Goal: Information Seeking & Learning: Understand process/instructions

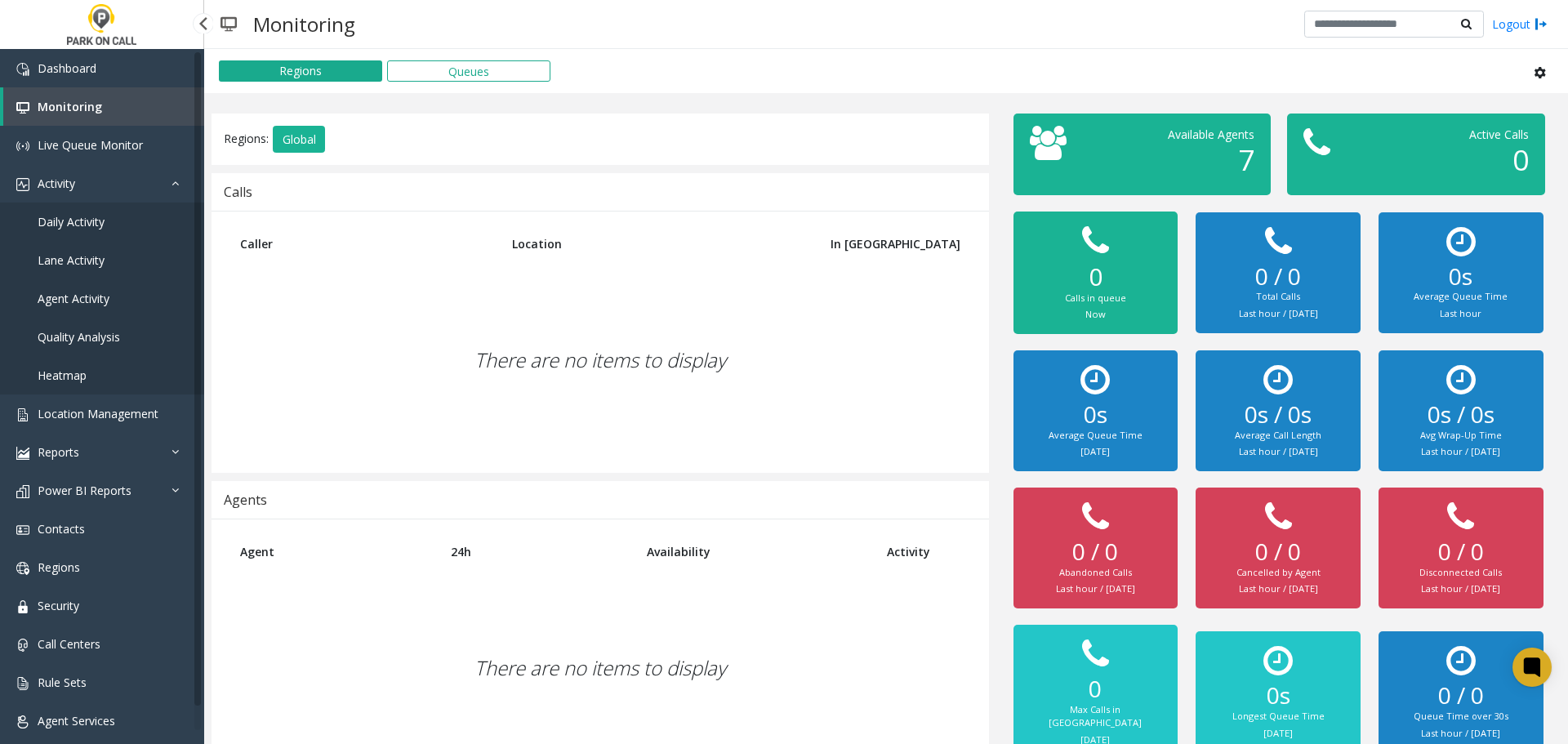
click at [87, 295] on span "Agent Activity" at bounding box center [74, 298] width 72 height 15
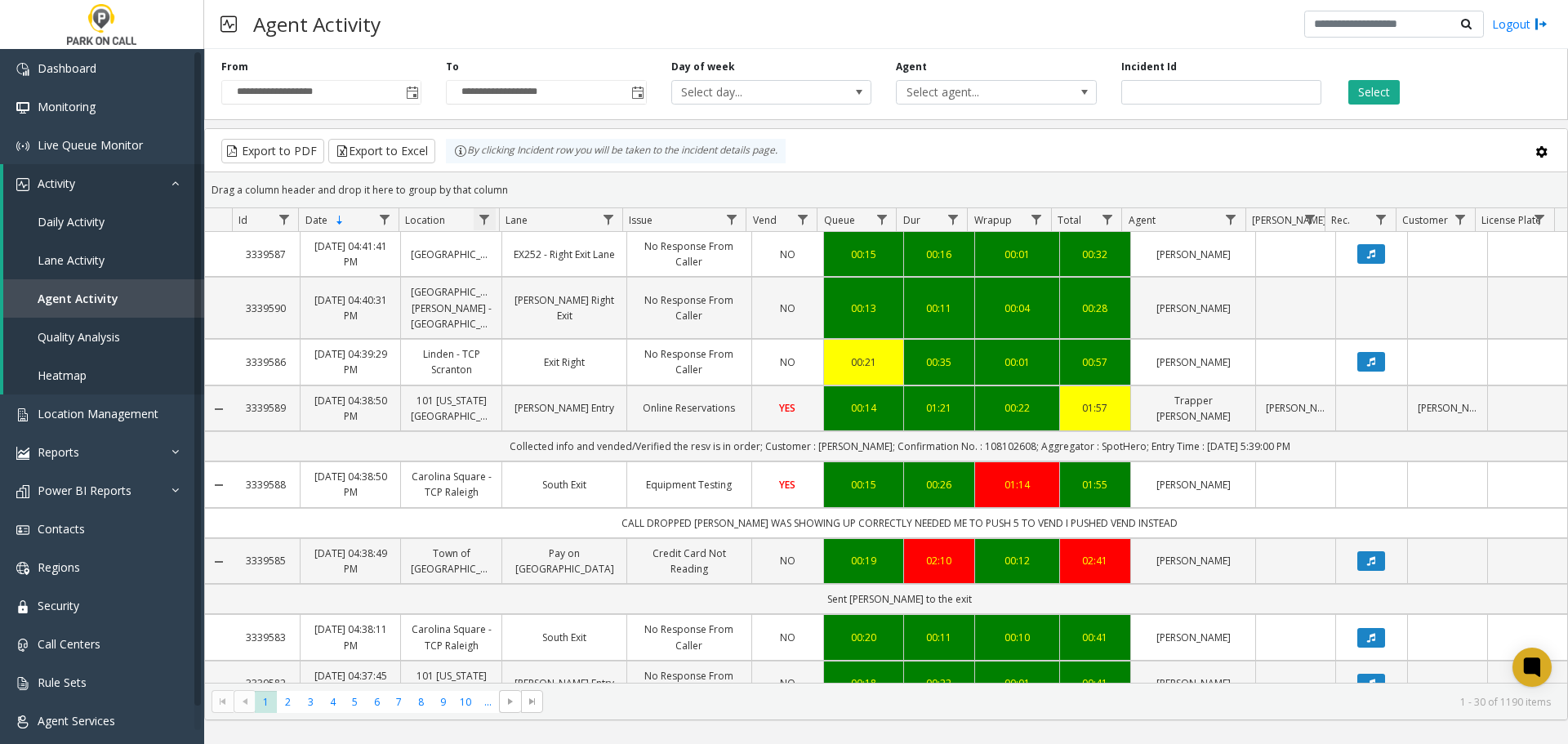
click at [485, 222] on span "Data table" at bounding box center [484, 220] width 13 height 13
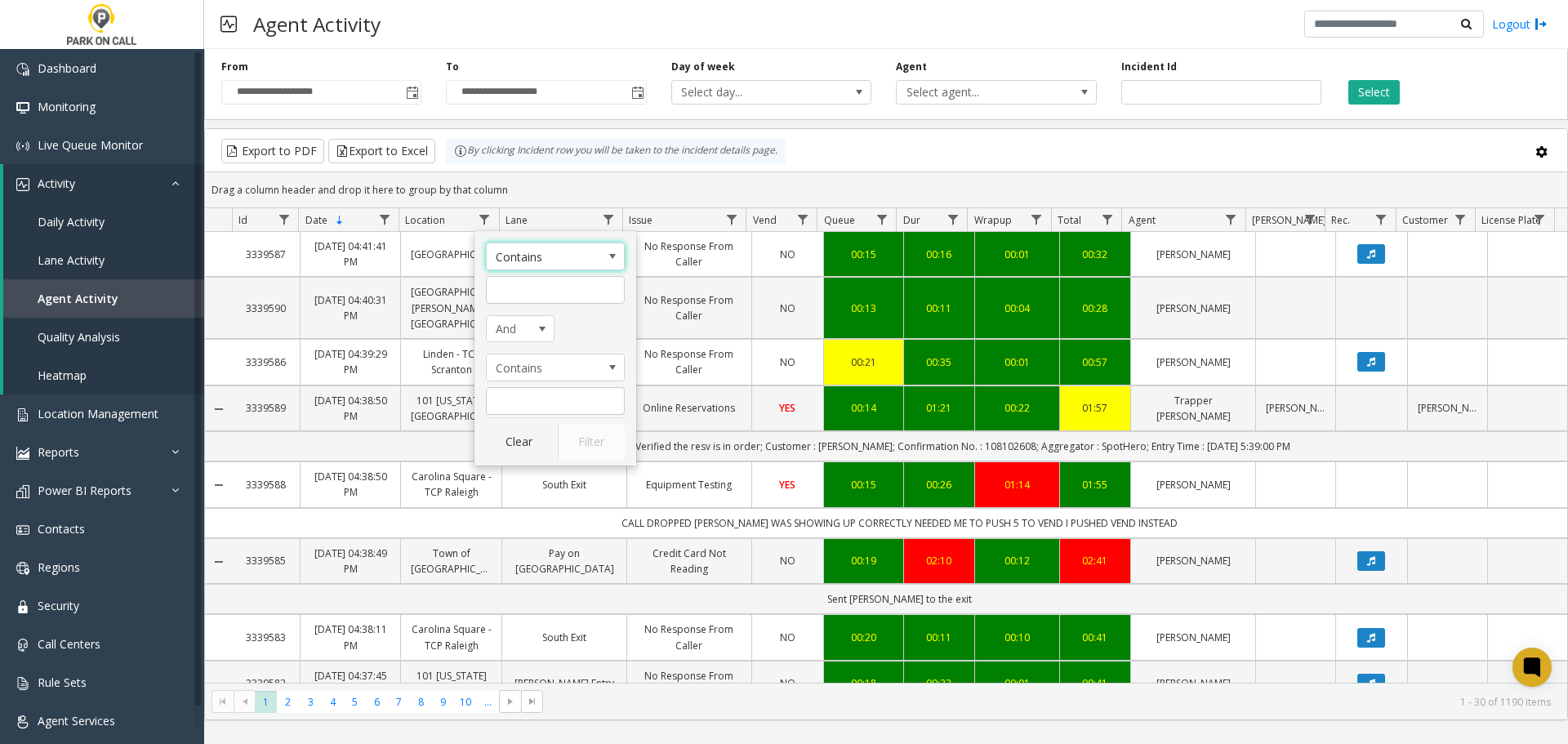
click at [561, 305] on div "Contains And Contains Clear Filter" at bounding box center [555, 348] width 161 height 234
click at [547, 296] on input "Location Filter" at bounding box center [555, 289] width 139 height 28
type input "**********"
click button "Filter" at bounding box center [591, 442] width 67 height 36
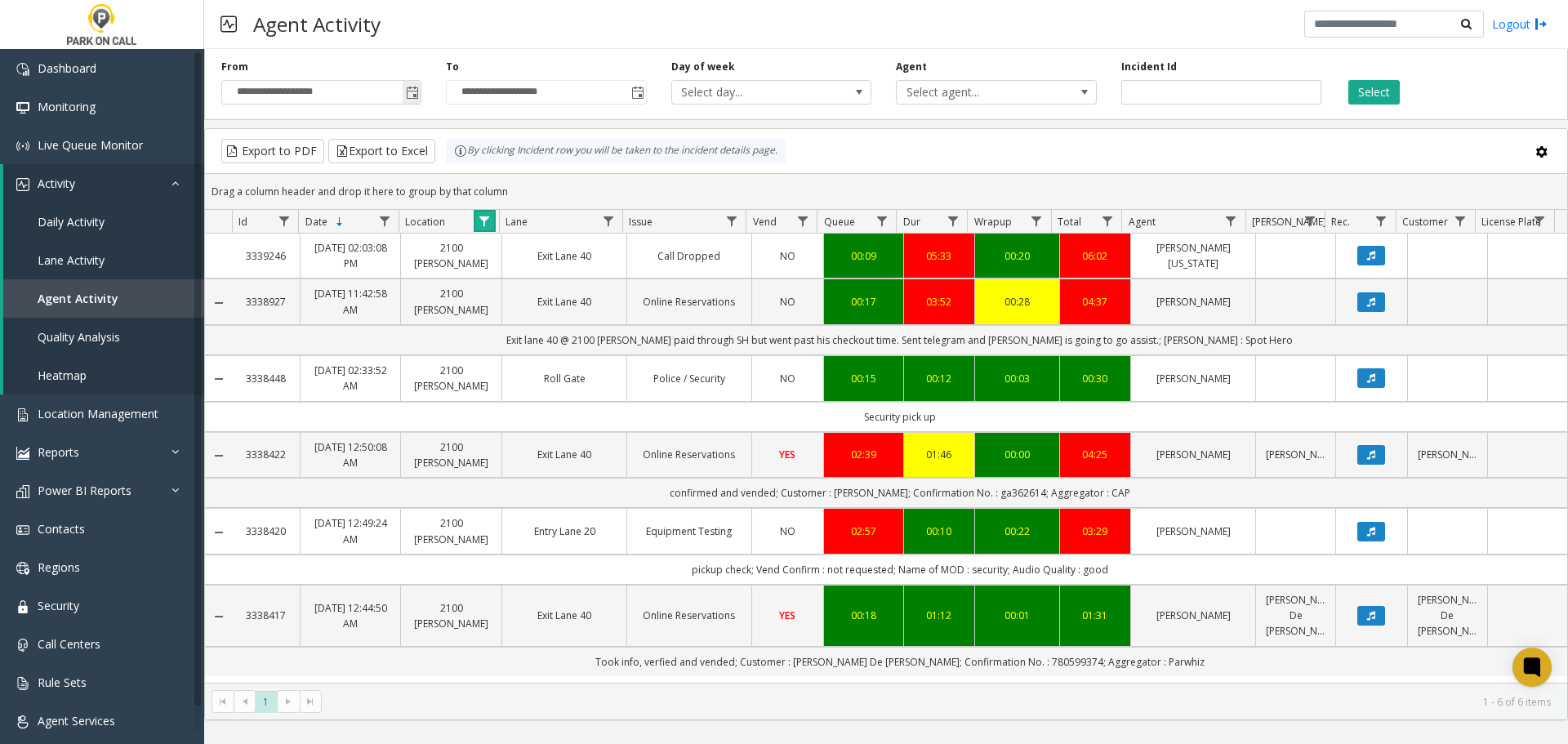
click at [405, 96] on span "Toggle popup" at bounding box center [411, 92] width 18 height 27
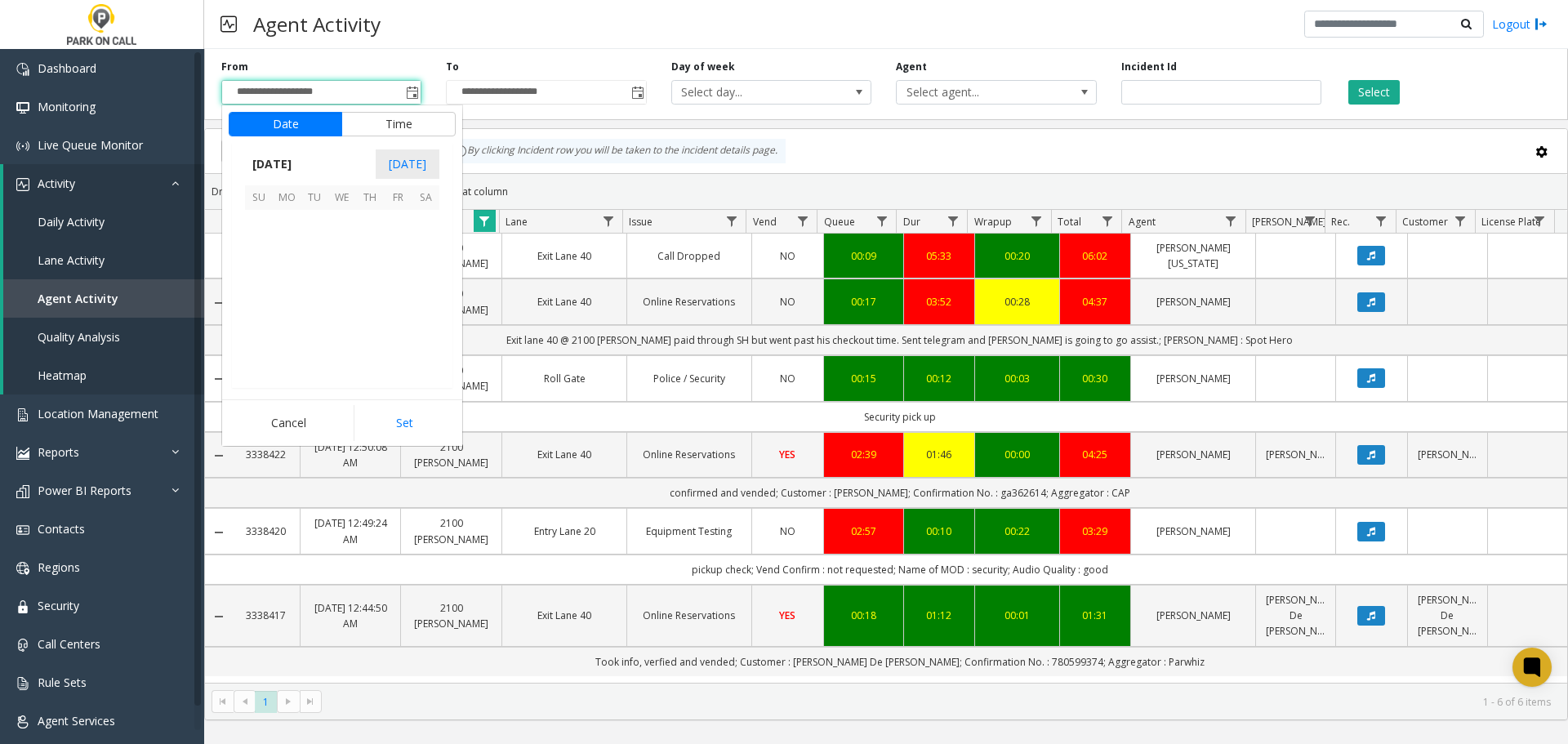
scroll to position [293266, 0]
click at [367, 257] on span "9" at bounding box center [369, 251] width 28 height 28
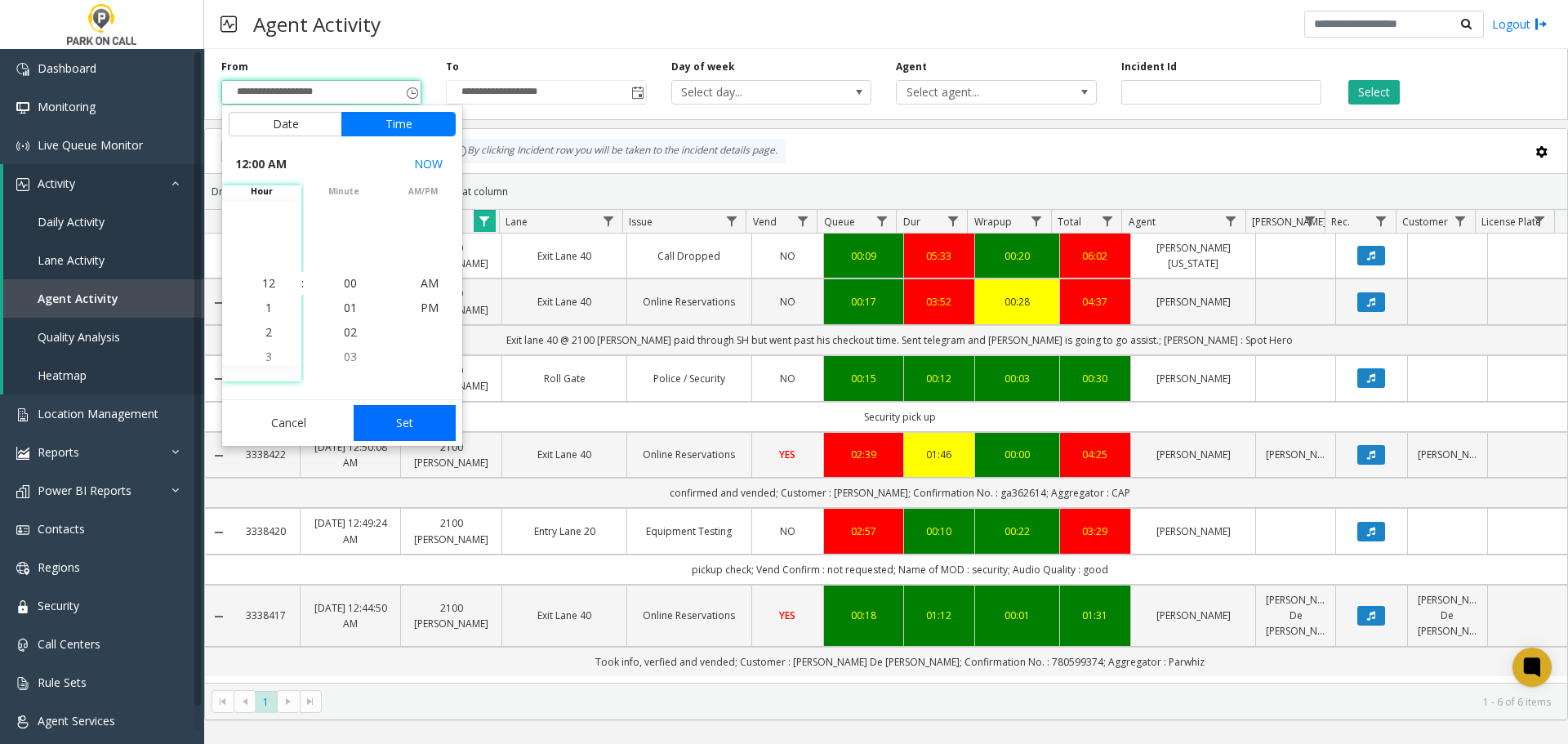
click at [401, 416] on button "Set" at bounding box center [405, 423] width 103 height 36
type input "**********"
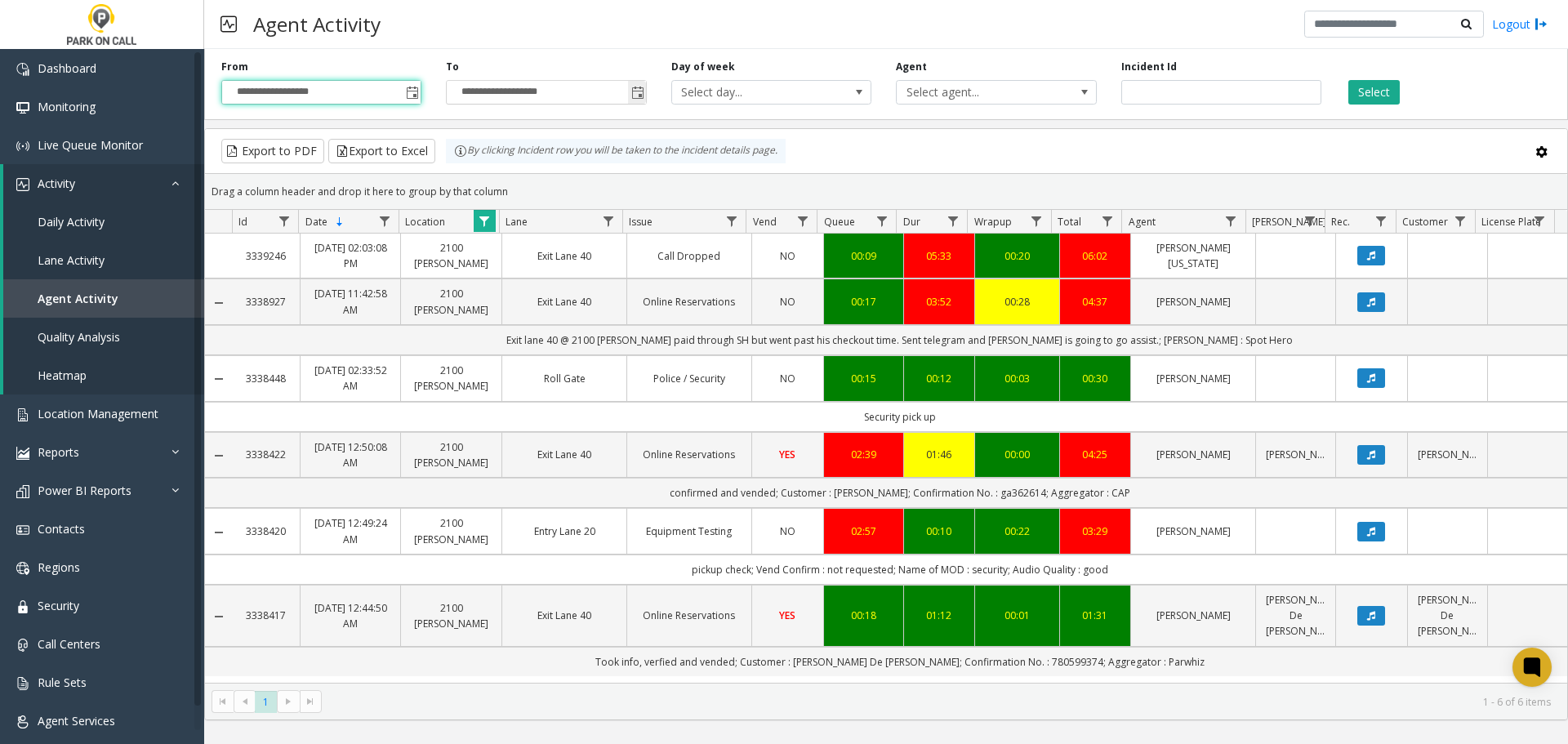
click at [635, 90] on span "Toggle popup" at bounding box center [638, 93] width 13 height 13
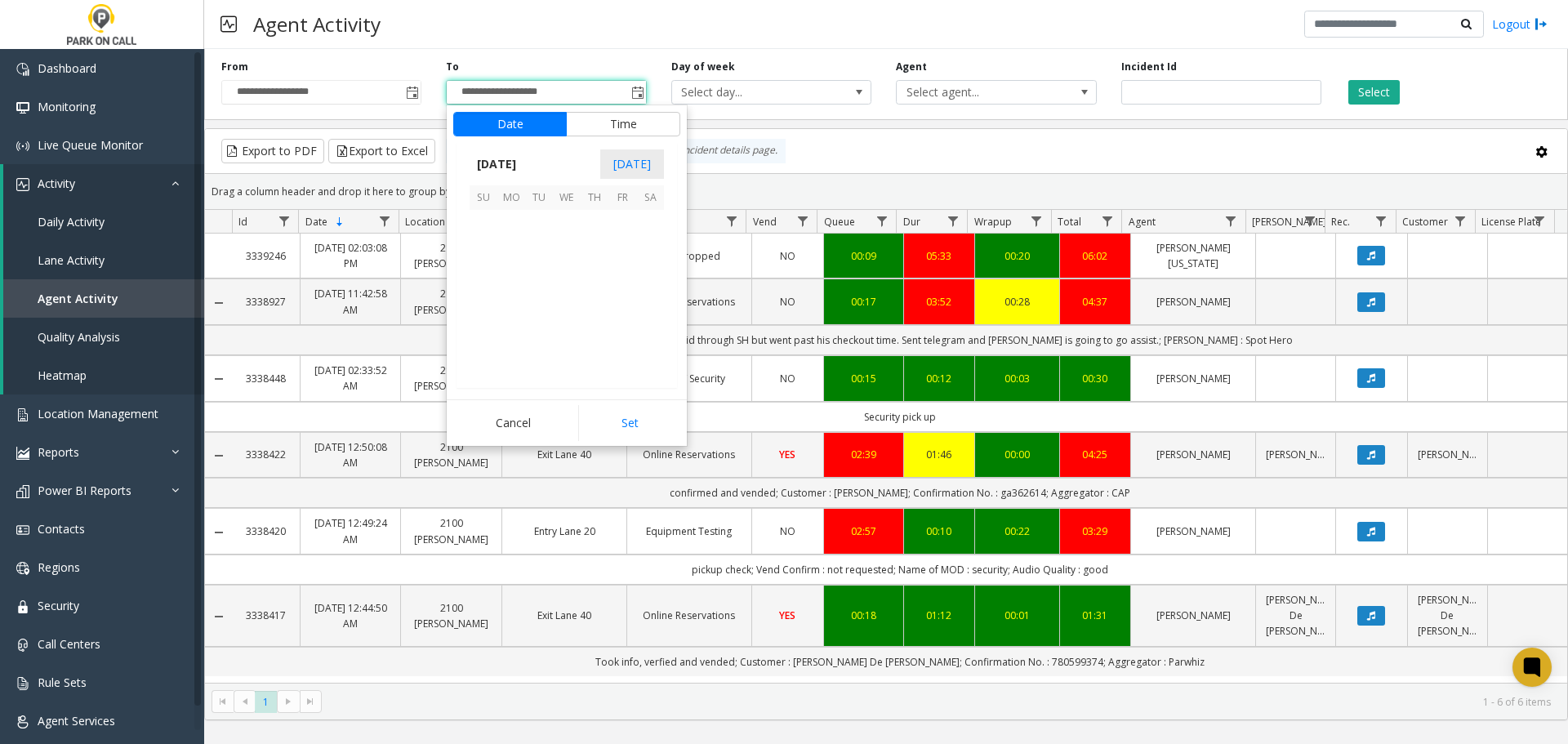
scroll to position [25, 0]
click at [590, 249] on span "9" at bounding box center [594, 251] width 28 height 28
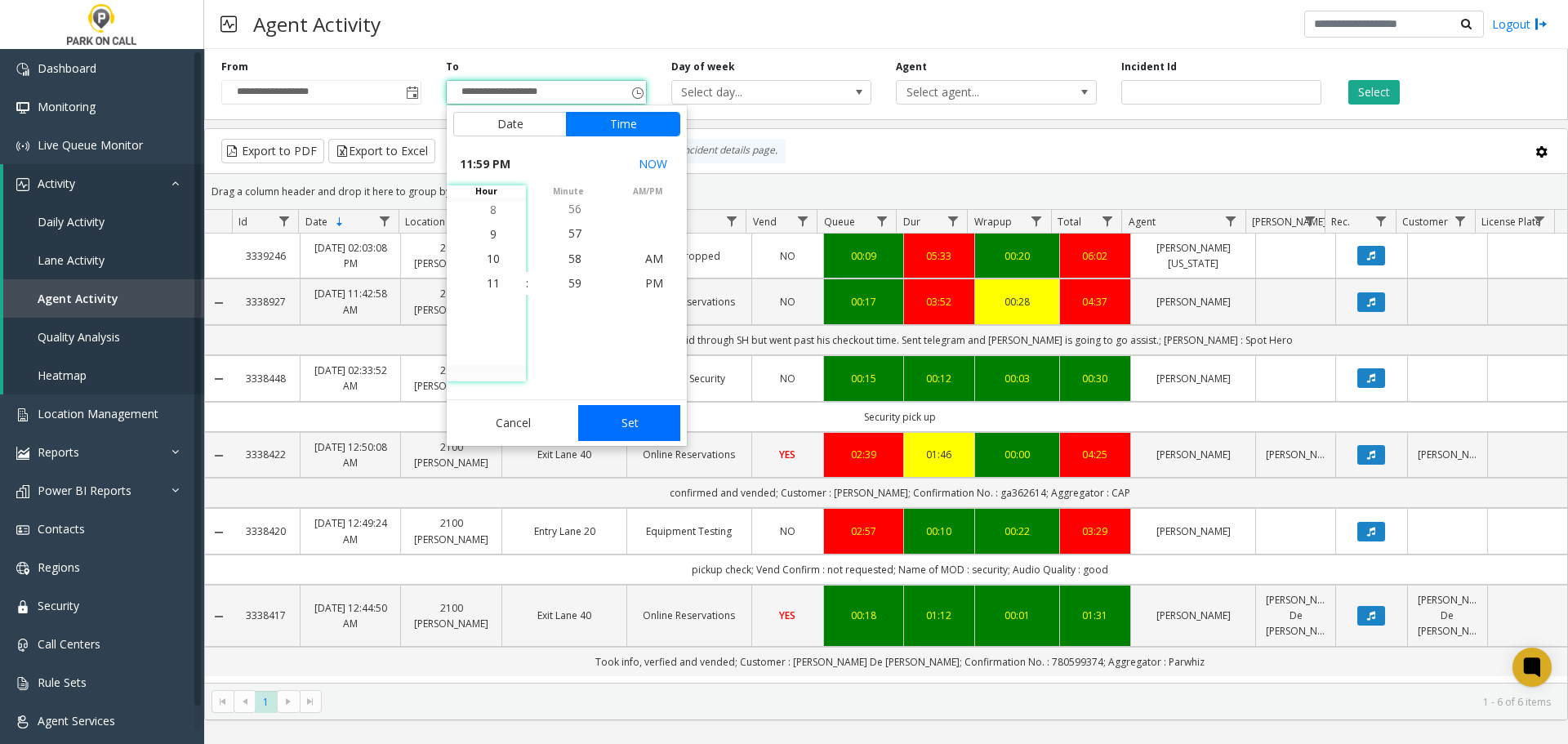
click at [635, 430] on button "Set" at bounding box center [629, 423] width 103 height 36
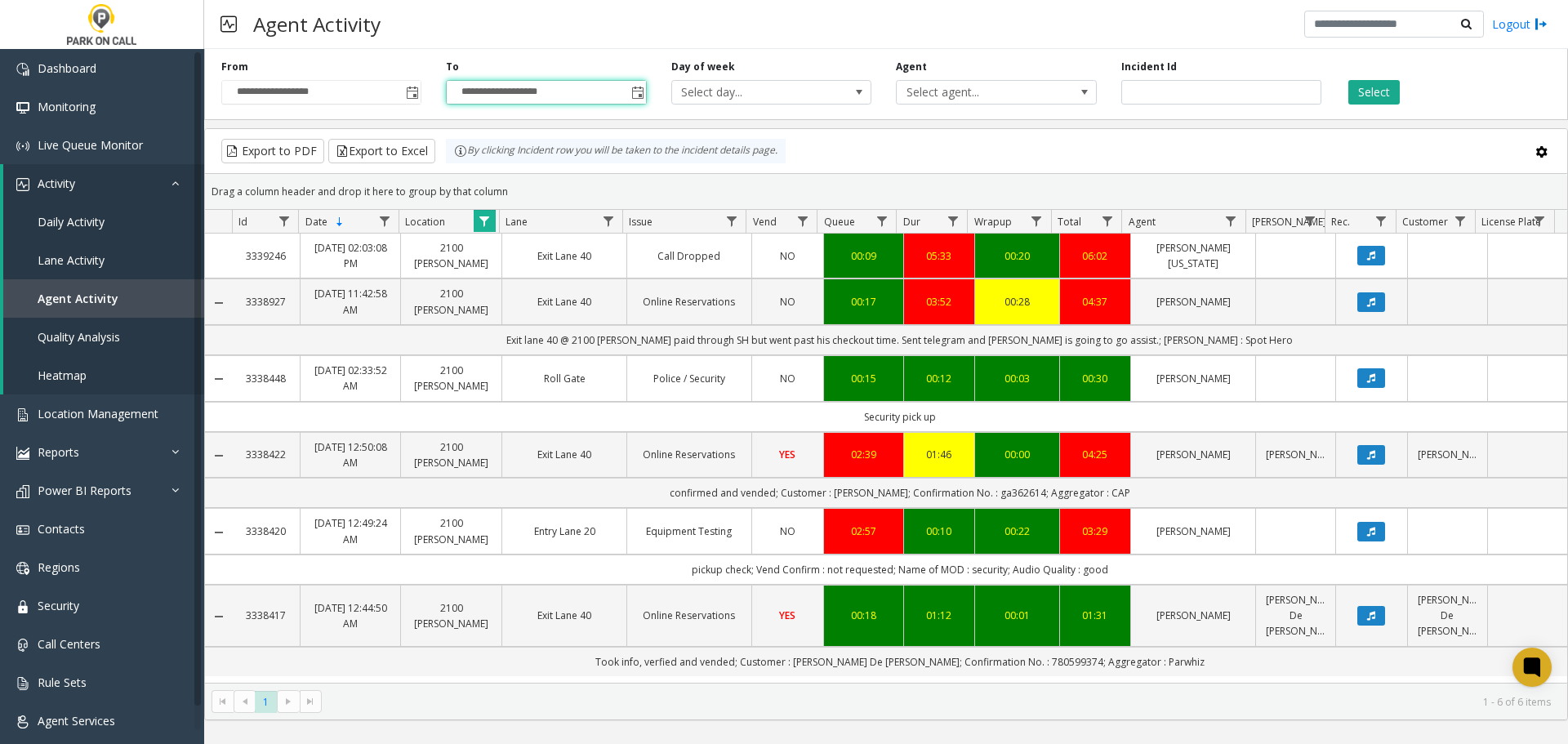
type input "**********"
click at [1372, 89] on button "Select" at bounding box center [1374, 92] width 51 height 25
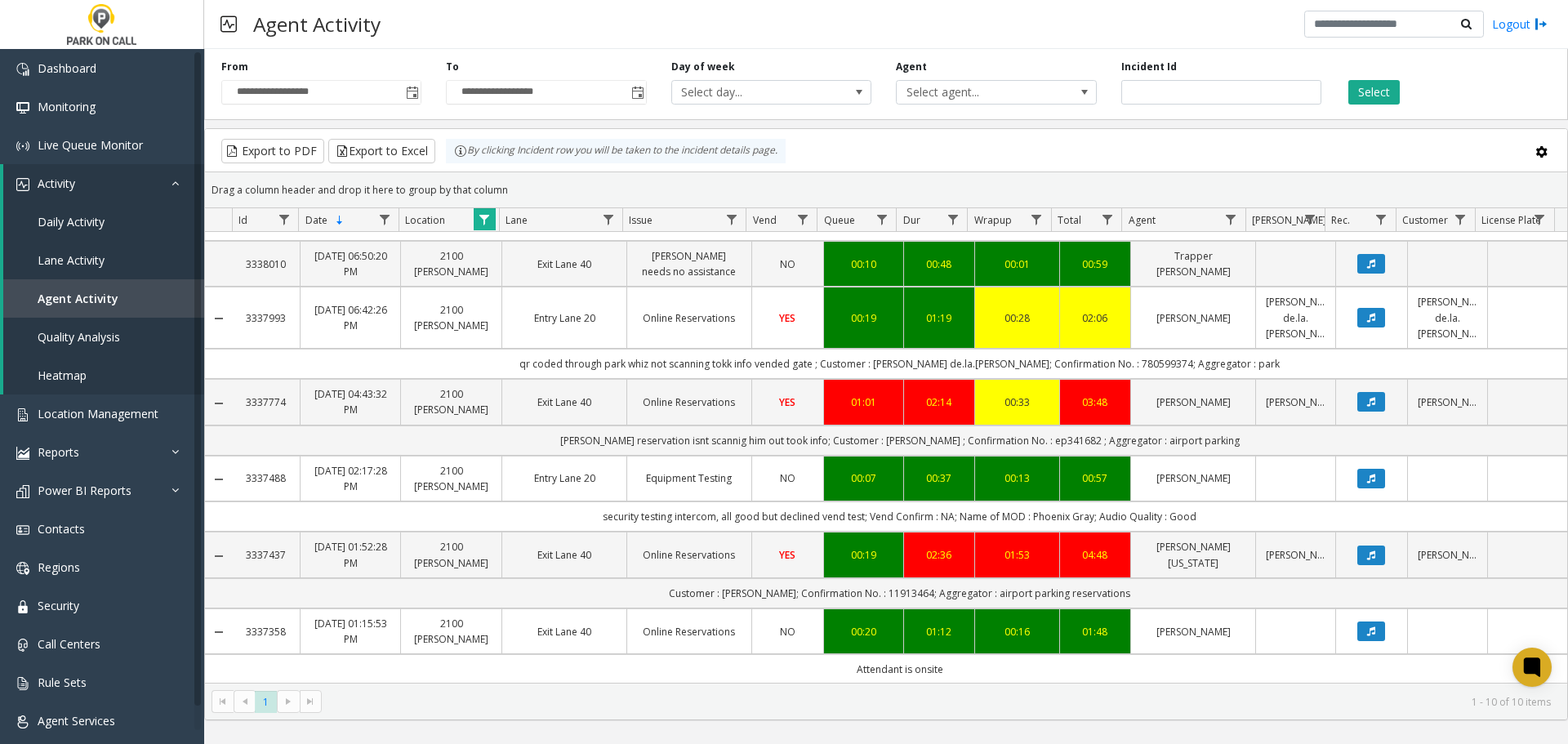
scroll to position [119, 0]
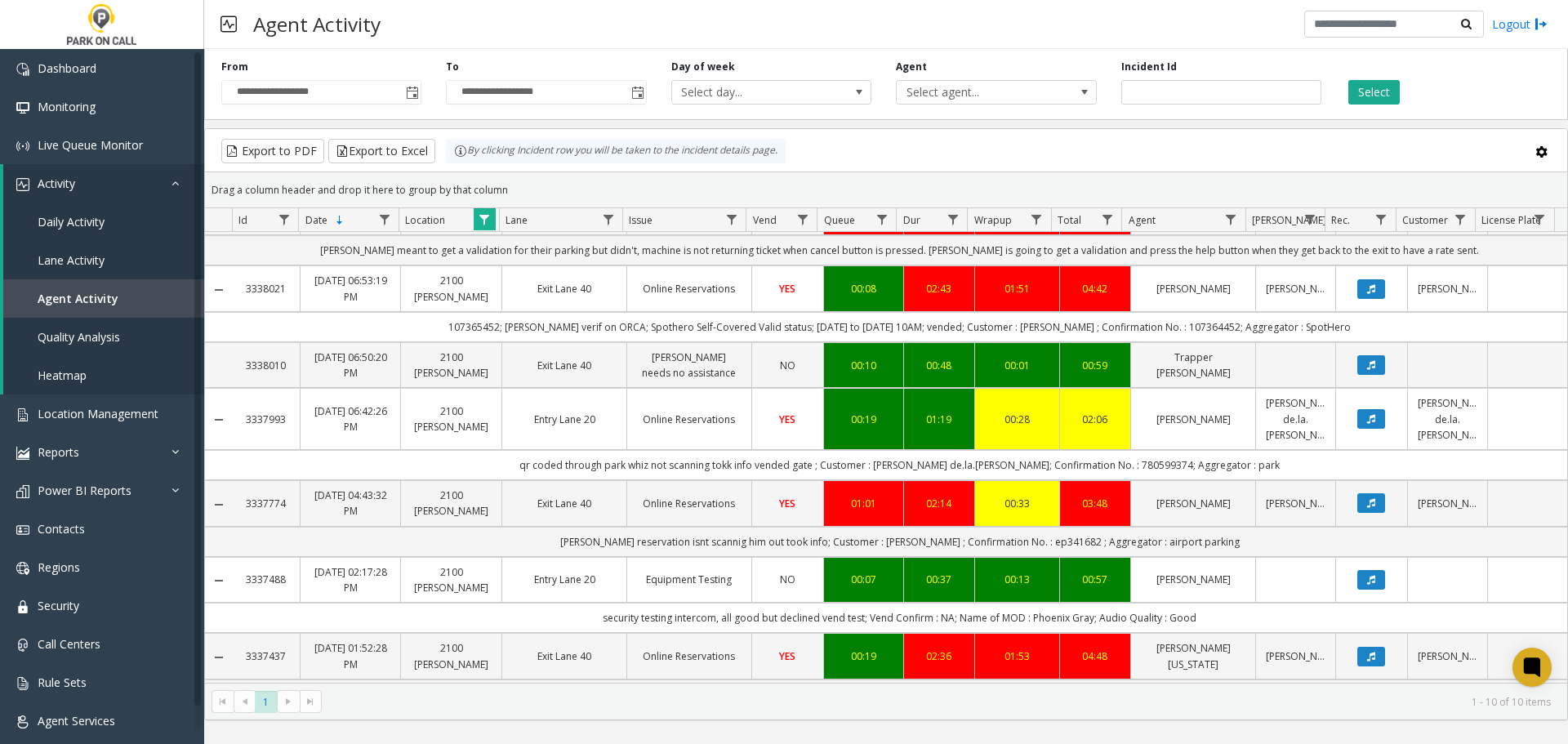
click at [1099, 451] on td "qr coded through park whiz not scanning tokk info vended gate ; Customer : [PER…" at bounding box center [899, 465] width 1335 height 30
copy td "780599374"
click at [1210, 31] on div "Agent Activity Logout" at bounding box center [886, 25] width 1364 height 49
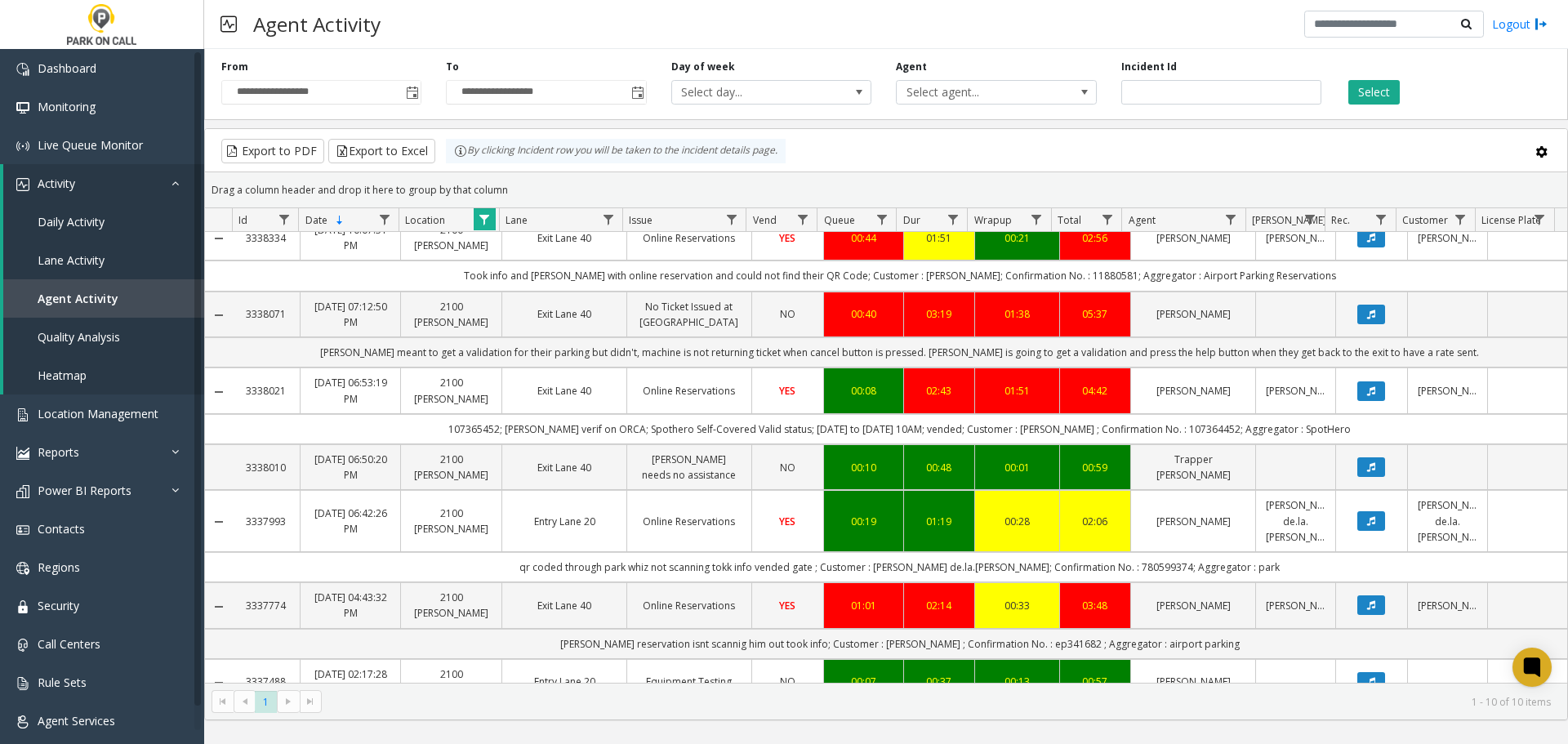
scroll to position [0, 0]
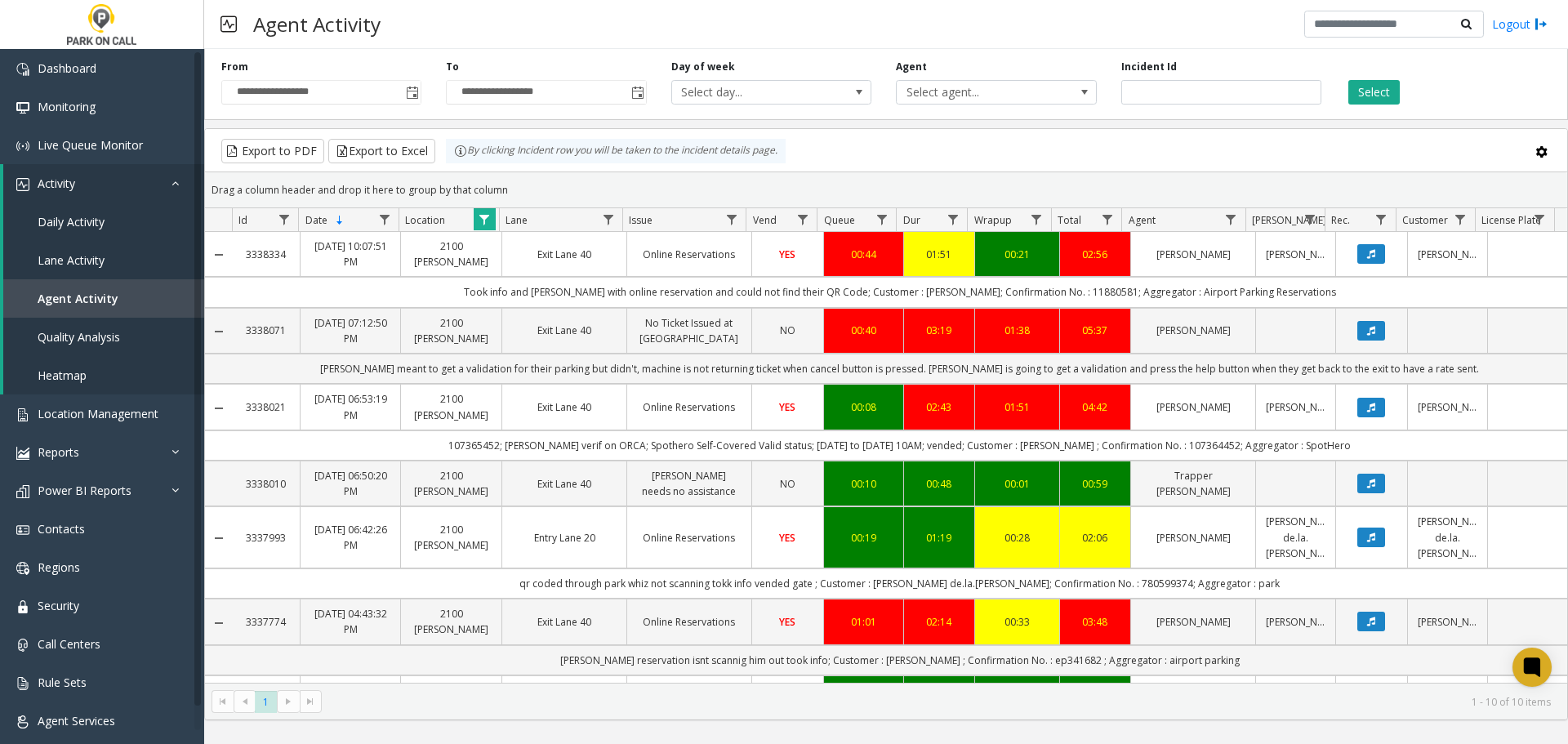
click at [1188, 442] on td "107365452; [PERSON_NAME] verif on ORCA; Spothero Self-Covered Valid status; [DA…" at bounding box center [899, 445] width 1335 height 30
click at [1180, 449] on td "107365452; [PERSON_NAME] verif on ORCA; Spothero Self-Covered Valid status; [DA…" at bounding box center [899, 445] width 1335 height 30
copy td "107364452"
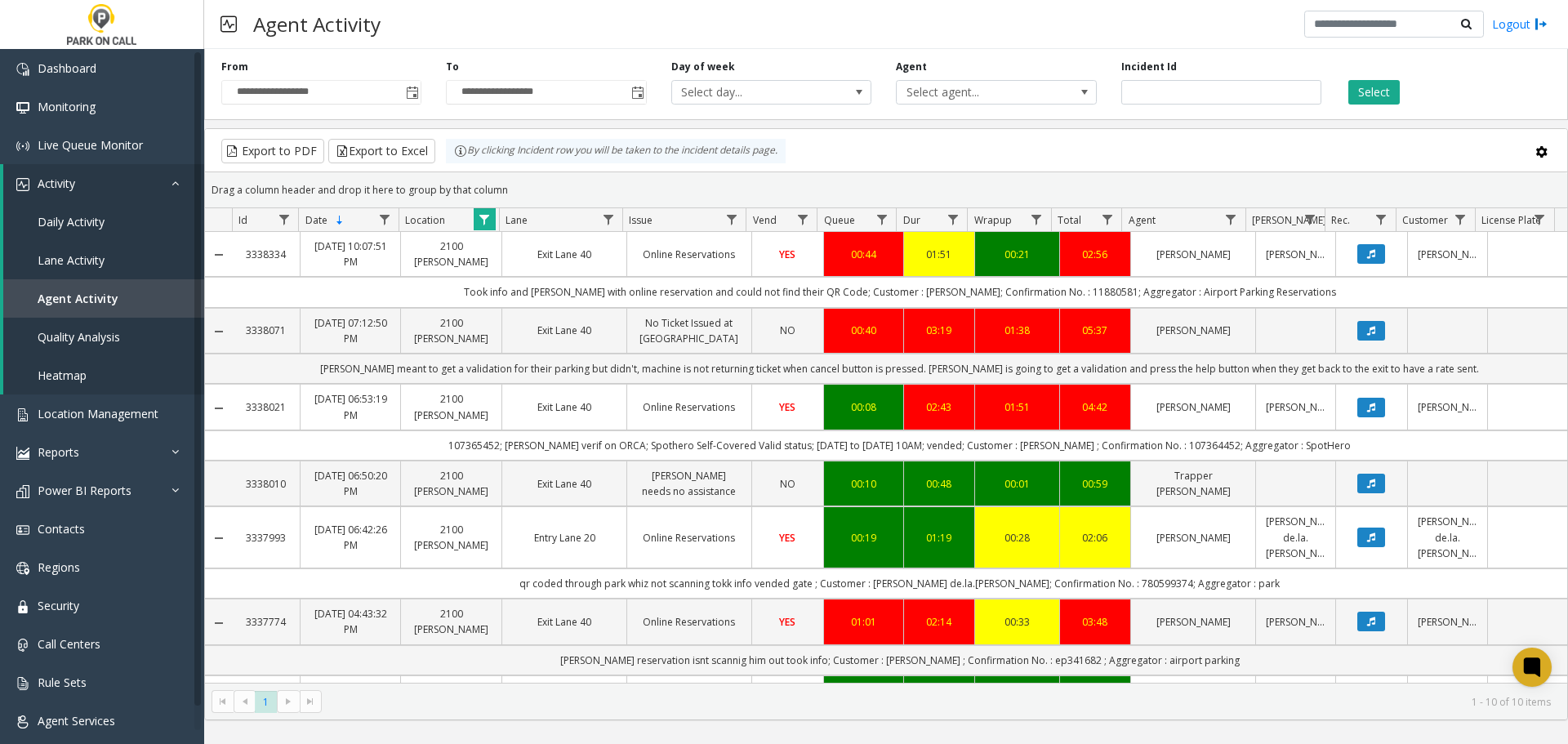
drag, startPoint x: 967, startPoint y: 559, endPoint x: 1111, endPoint y: 136, distance: 446.8
click at [1111, 136] on kendo-grid-toolbar "Export to PDF Export to Excel By clicking Incident row you will be taken to the…" at bounding box center [886, 151] width 1362 height 44
click at [493, 442] on td "107365452; [PERSON_NAME] verif on ORCA; Spothero Self-Covered Valid status; [DA…" at bounding box center [899, 445] width 1335 height 30
copy td "107365452"
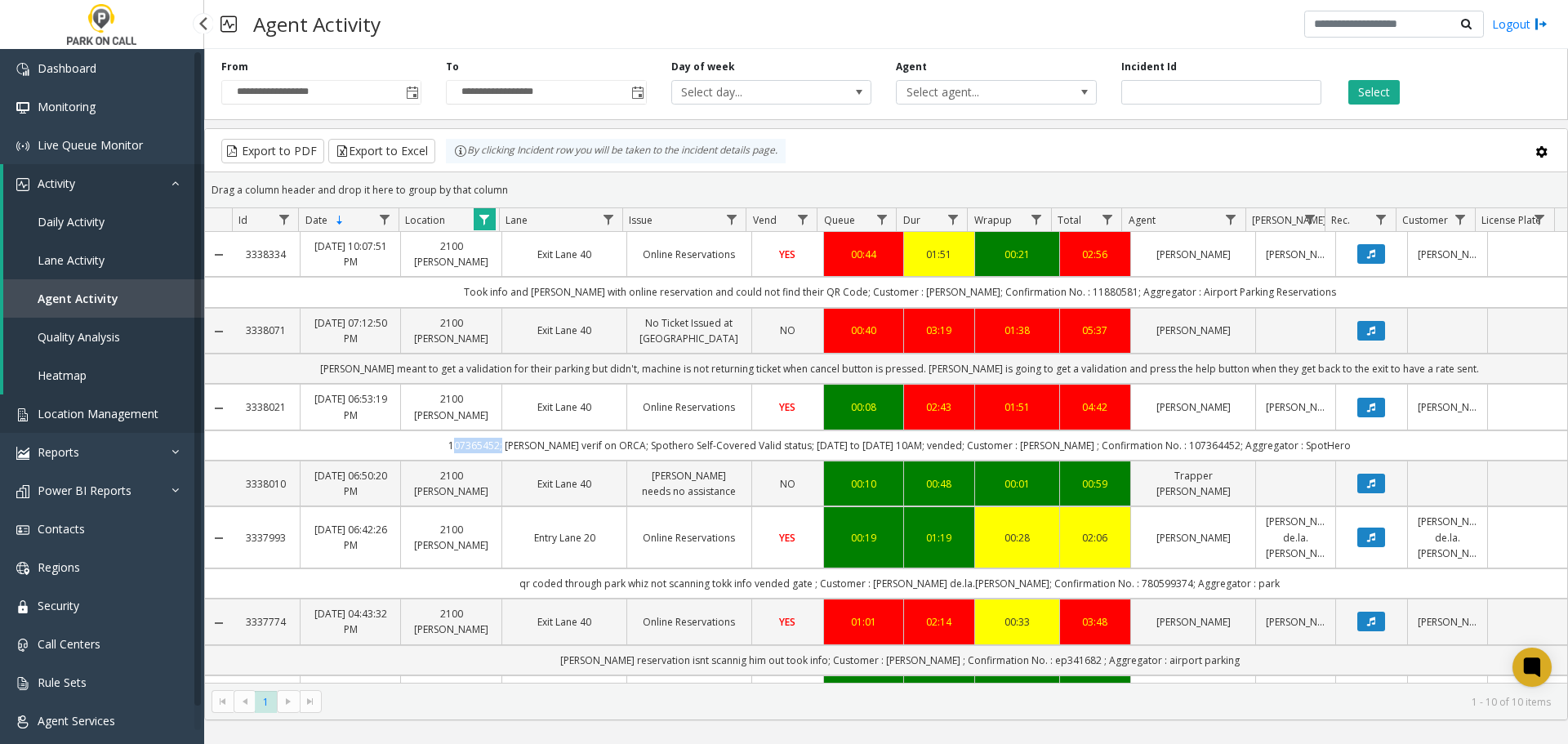
click at [92, 424] on link "Location Management" at bounding box center [102, 414] width 204 height 38
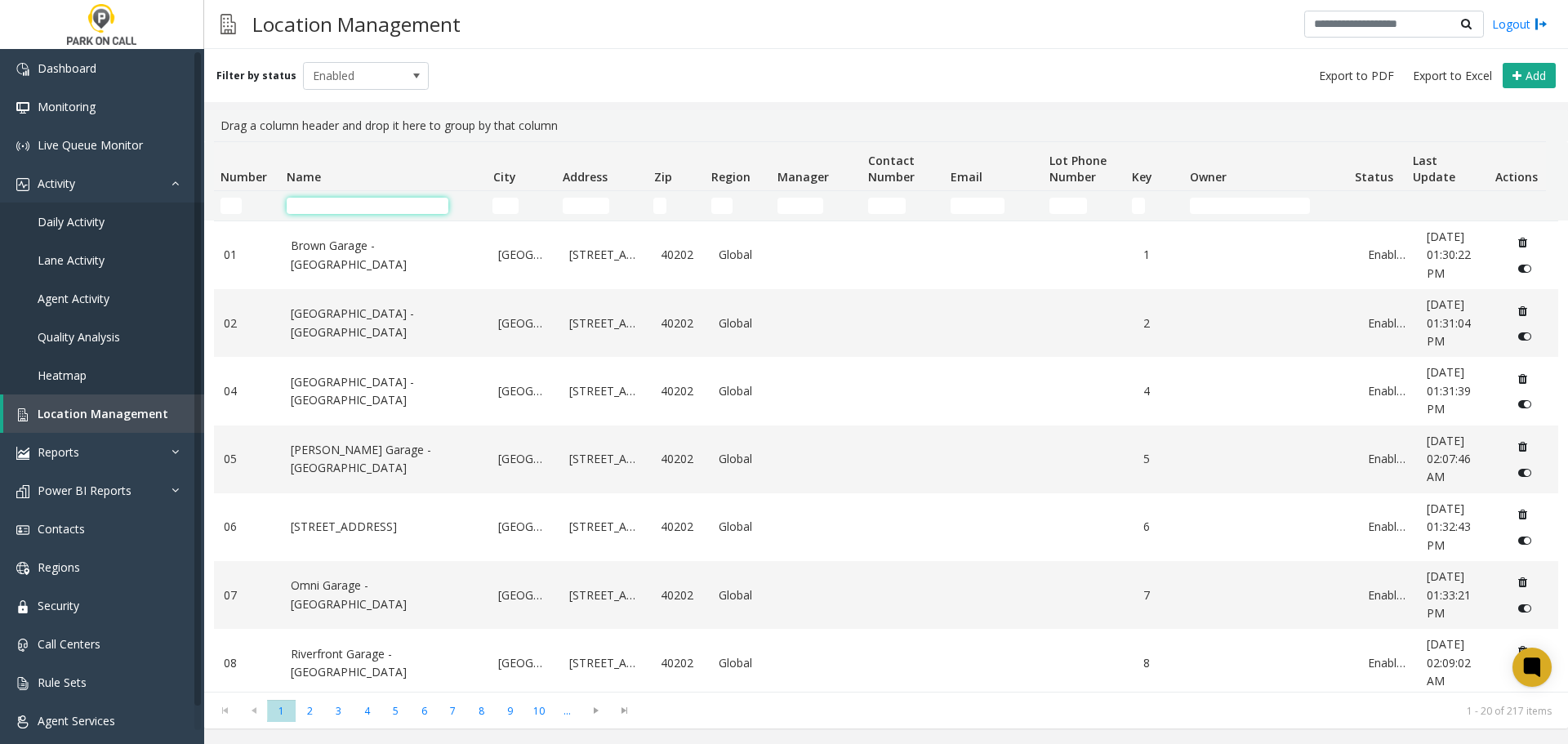
click at [354, 214] on input "Name Filter" at bounding box center [367, 205] width 161 height 16
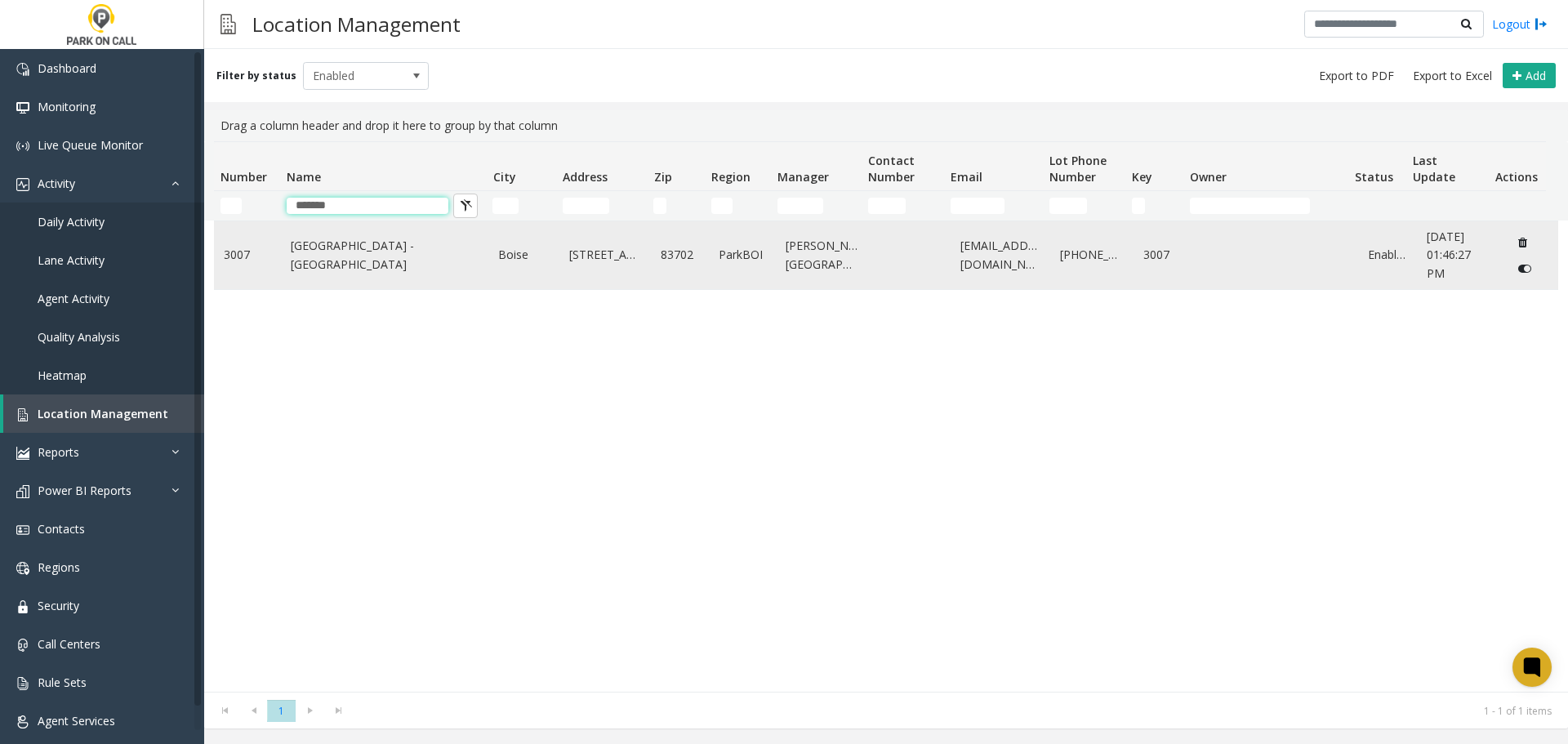
type input "*******"
click at [339, 251] on link "[GEOGRAPHIC_DATA] - [GEOGRAPHIC_DATA]" at bounding box center [384, 255] width 189 height 37
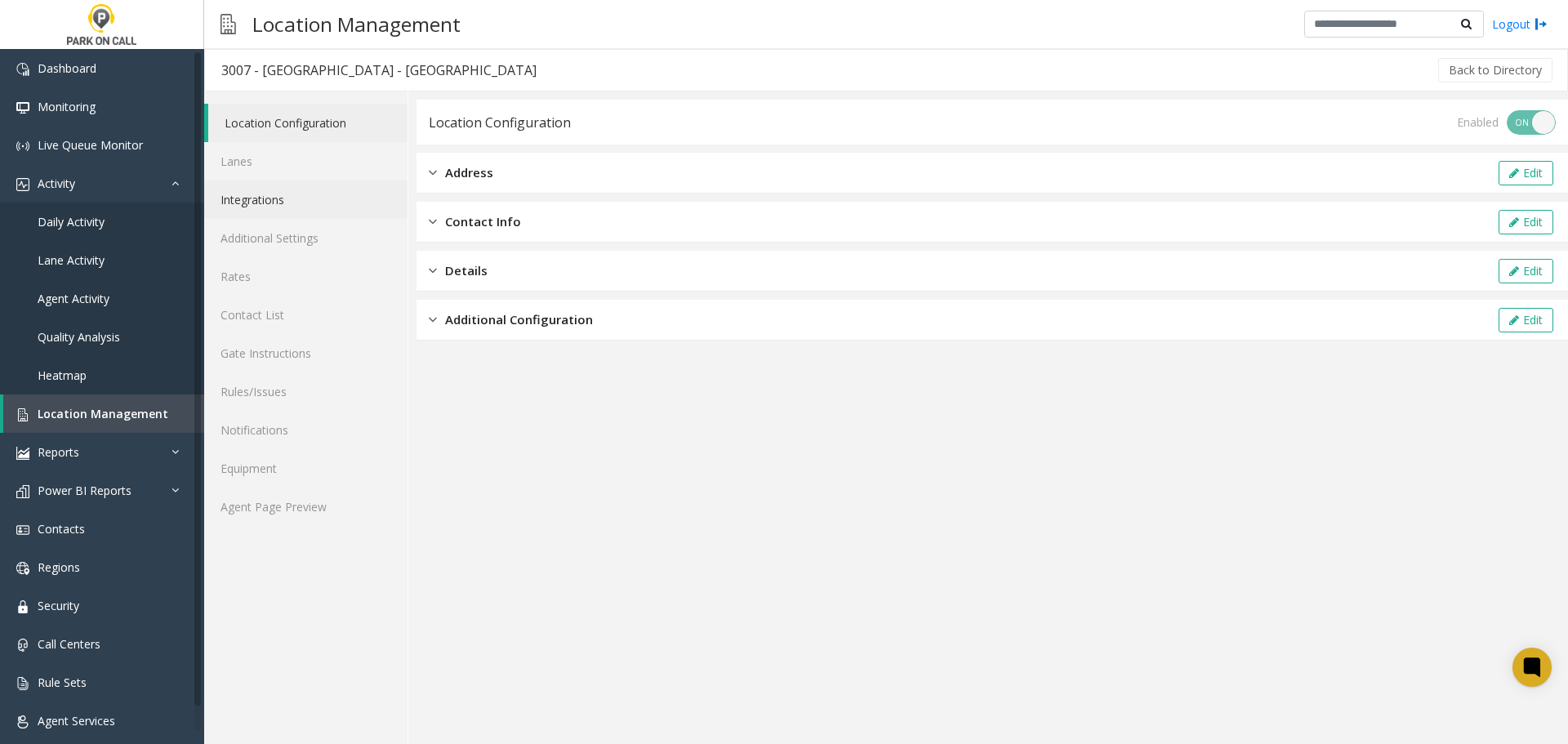
click at [296, 198] on link "Integrations" at bounding box center [306, 199] width 203 height 38
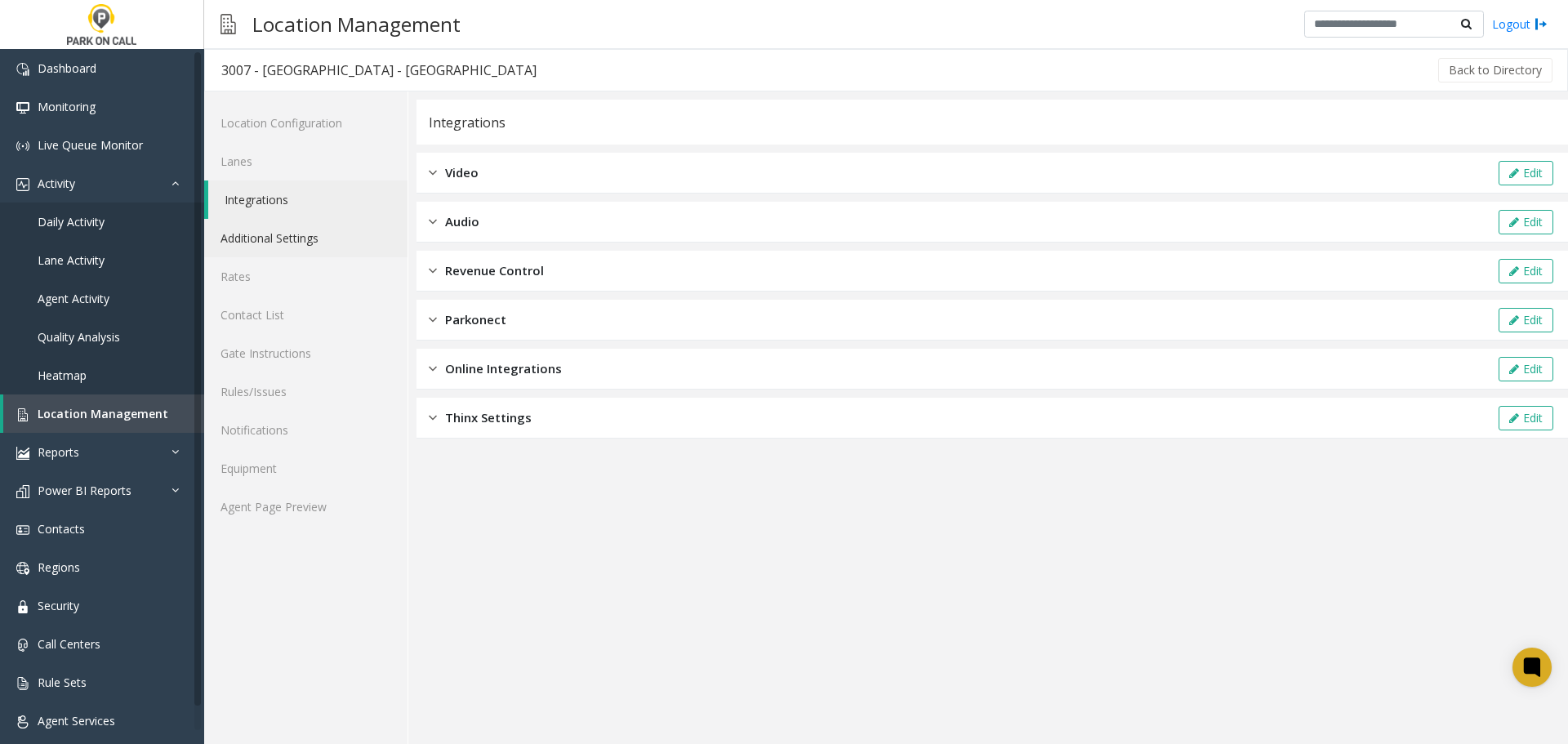
click at [290, 247] on link "Additional Settings" at bounding box center [306, 238] width 203 height 38
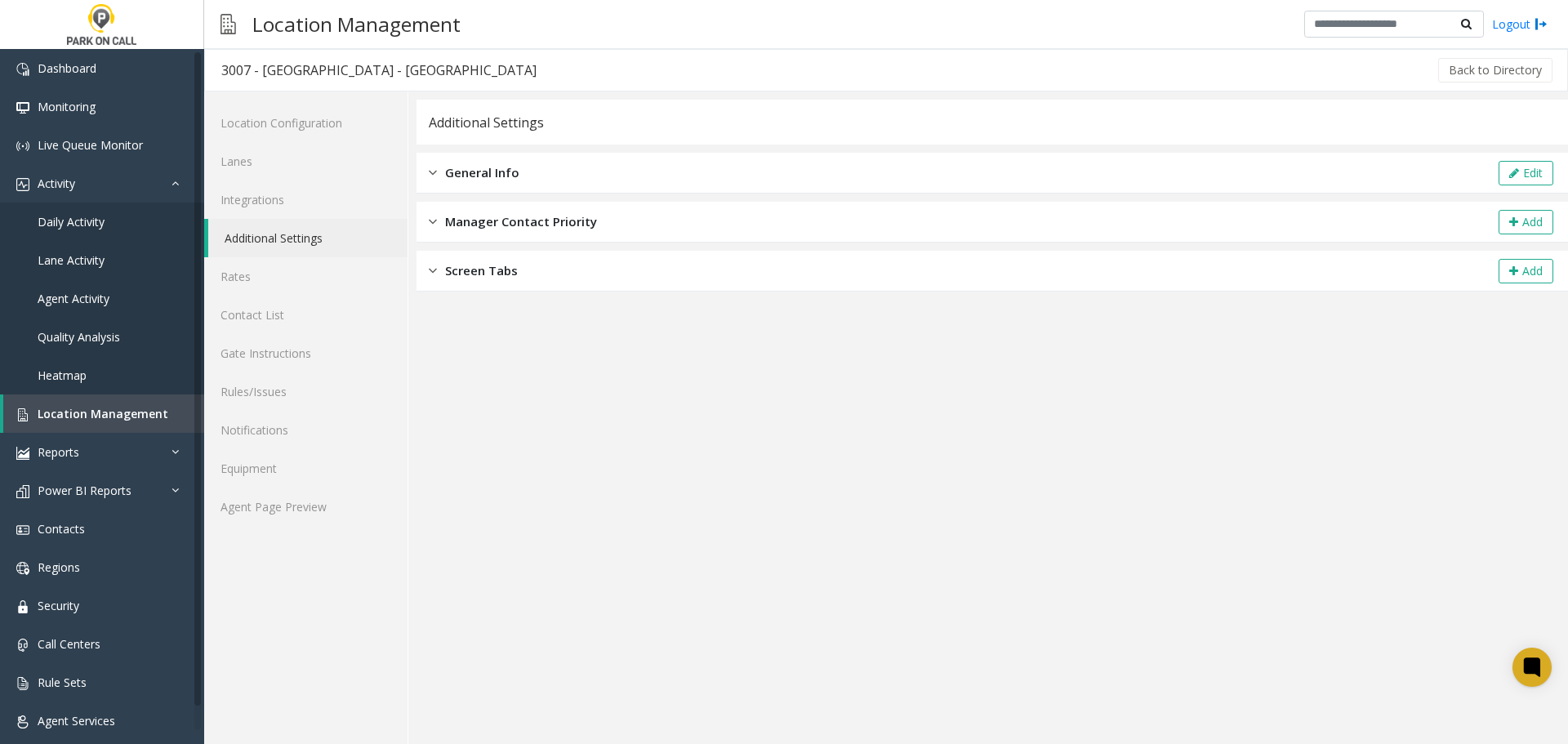
click at [504, 261] on span "Screen Tabs" at bounding box center [481, 270] width 73 height 19
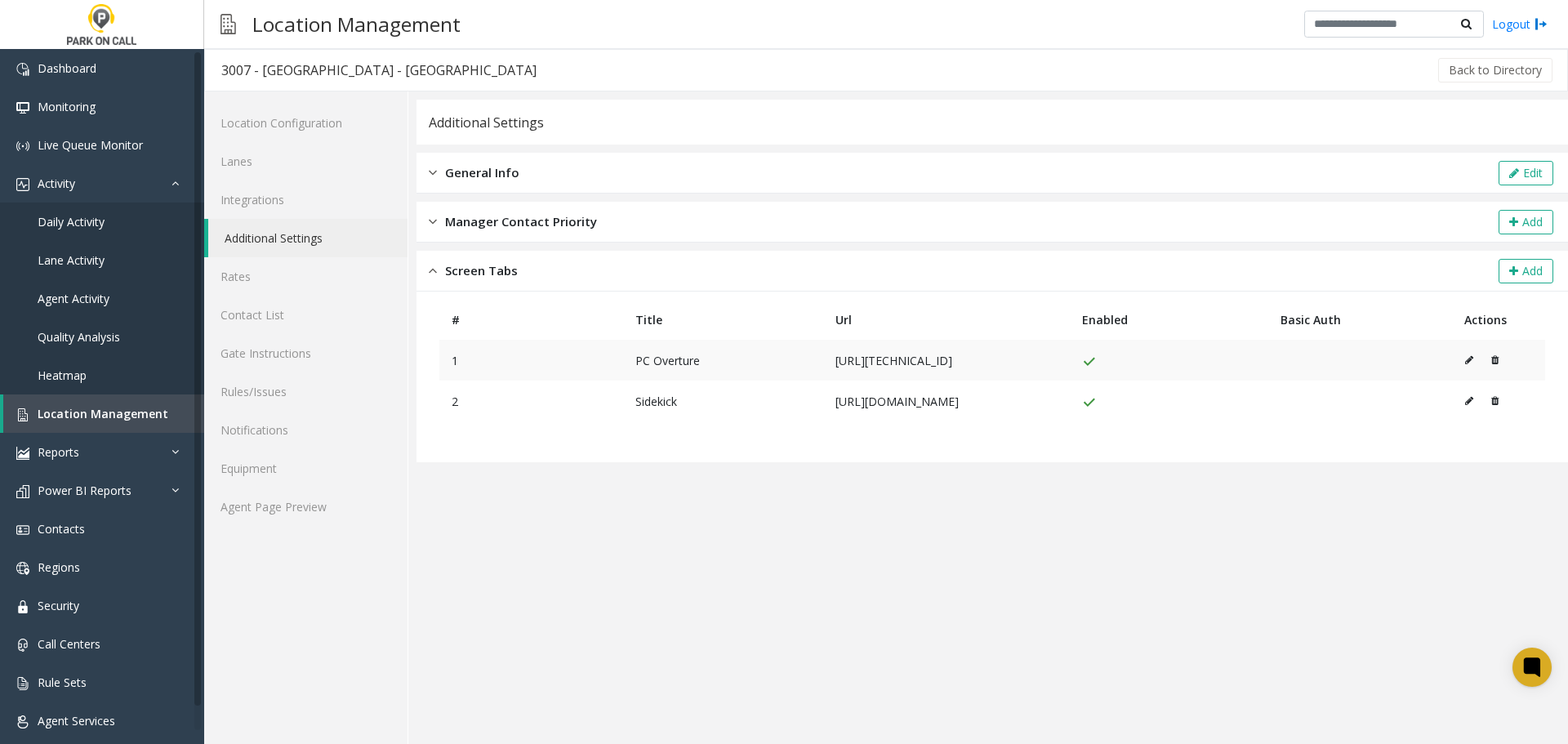
click at [1499, 360] on icon at bounding box center [1495, 360] width 8 height 9
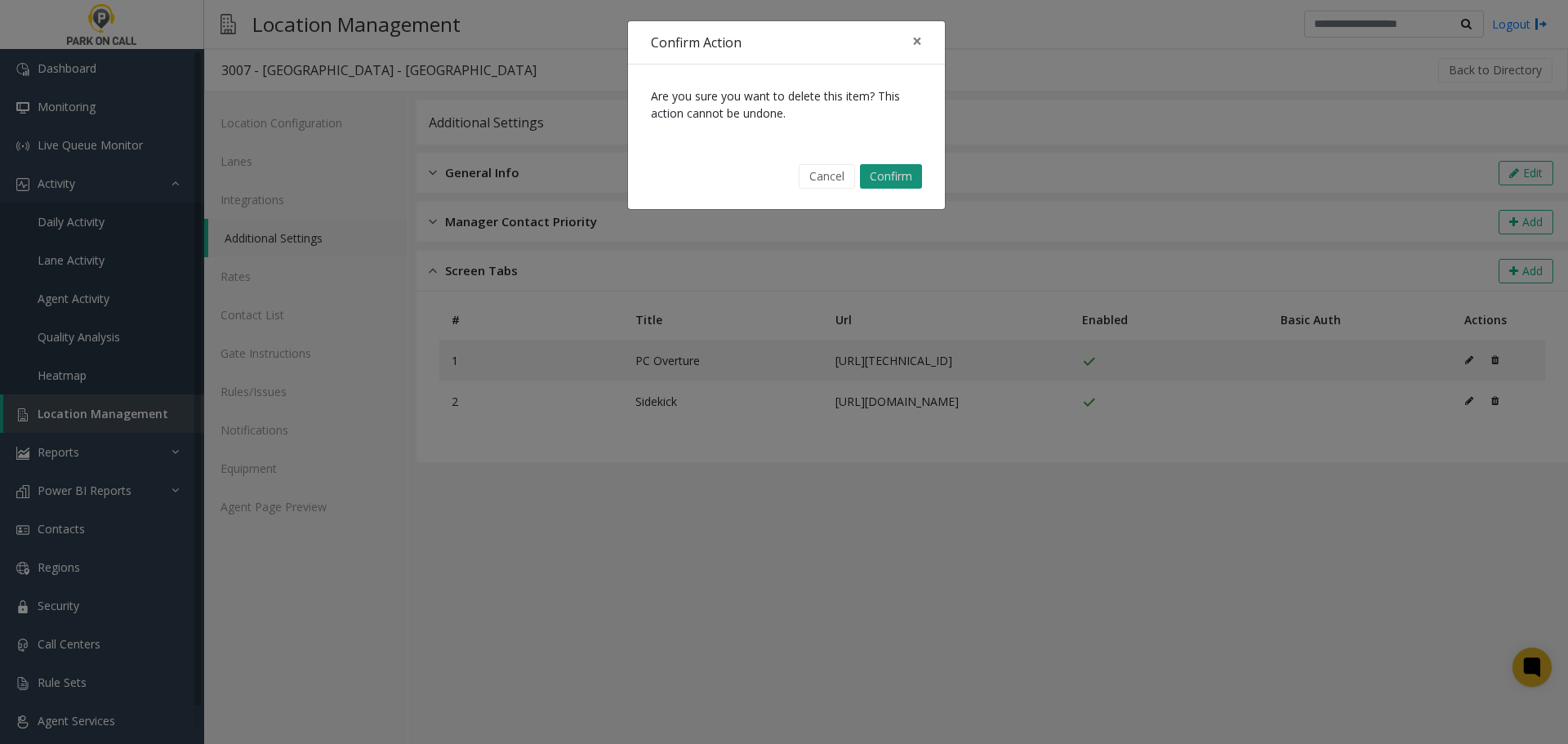
click at [897, 172] on button "Confirm" at bounding box center [890, 177] width 62 height 25
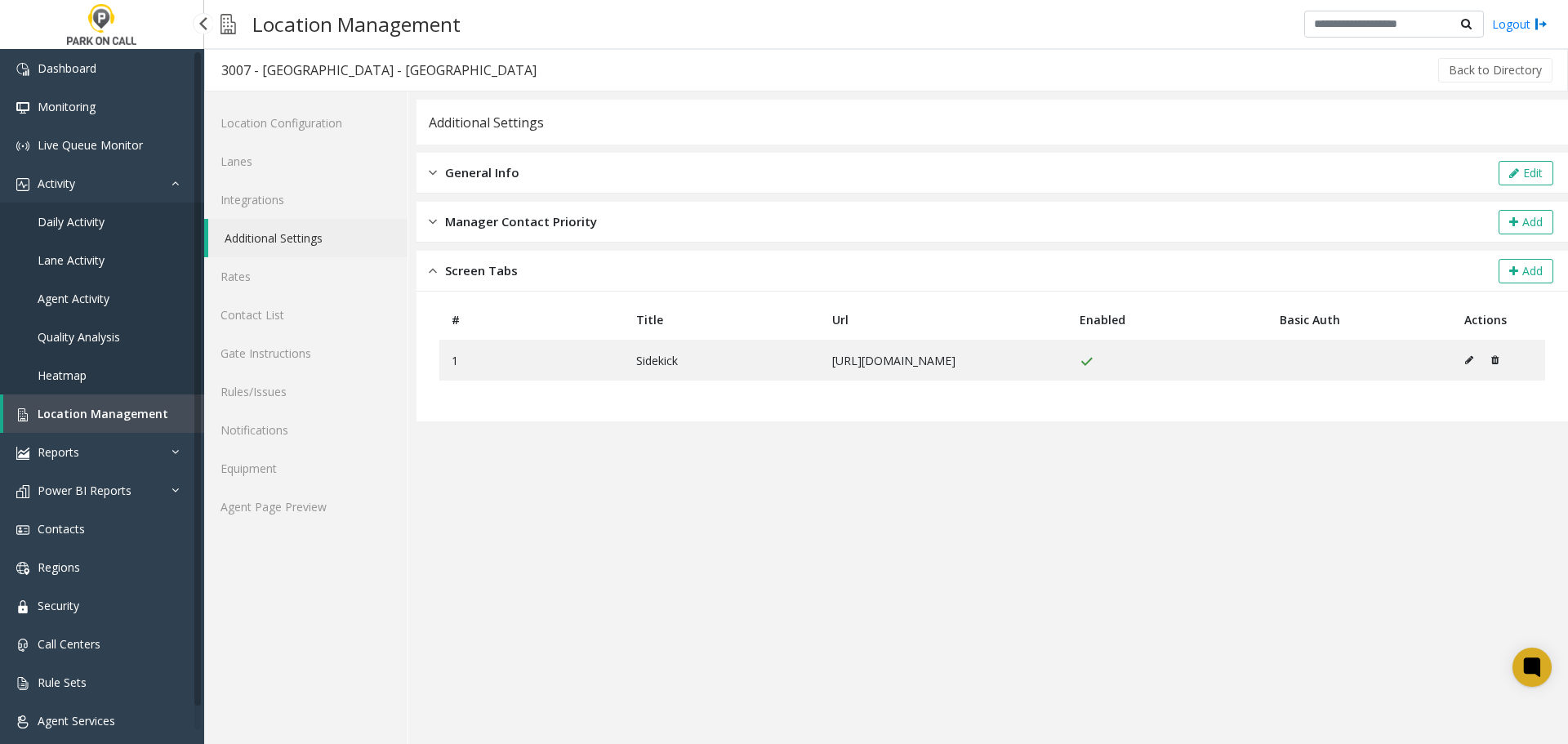
click at [98, 408] on span "Location Management" at bounding box center [103, 414] width 131 height 15
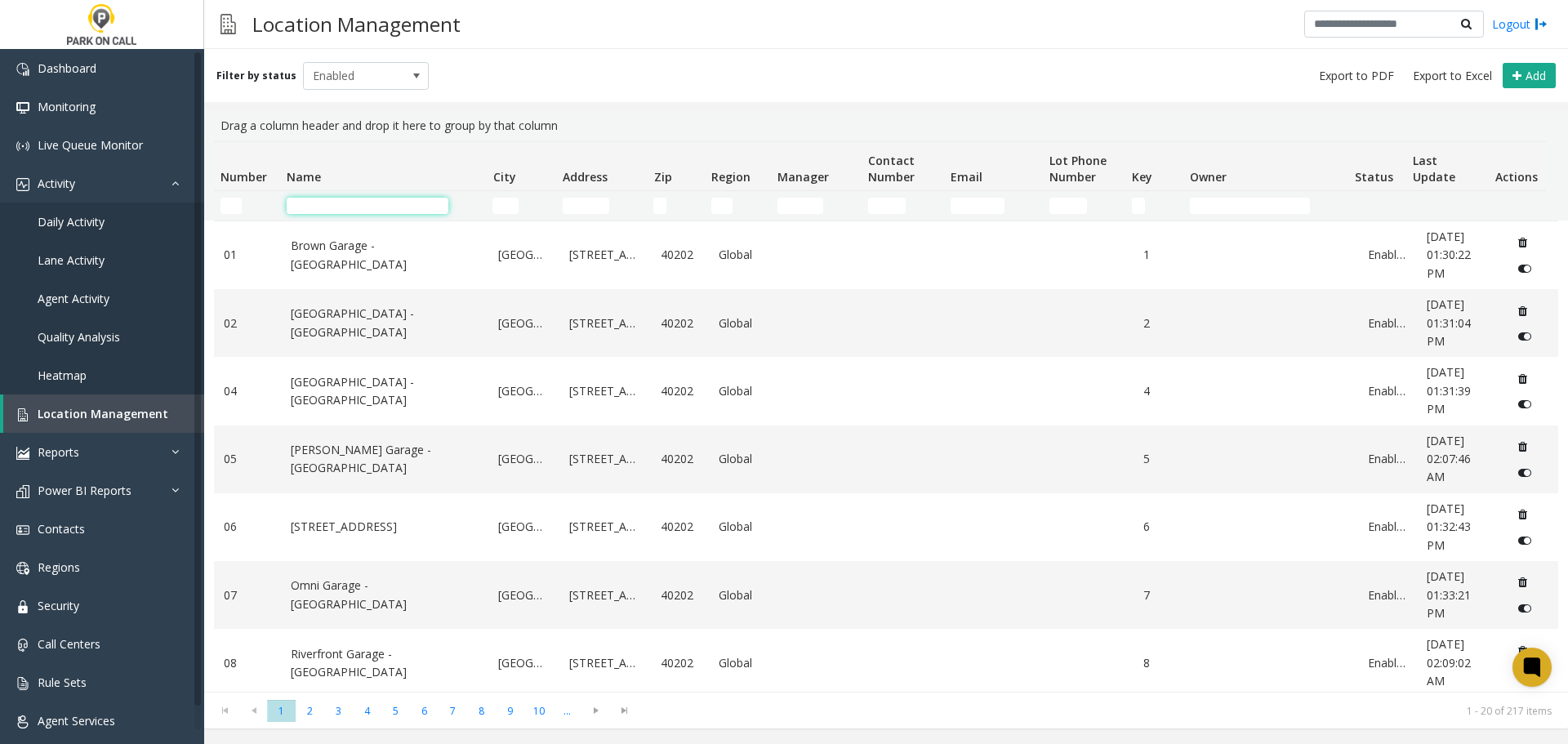
click at [336, 202] on input "Name Filter" at bounding box center [367, 205] width 161 height 16
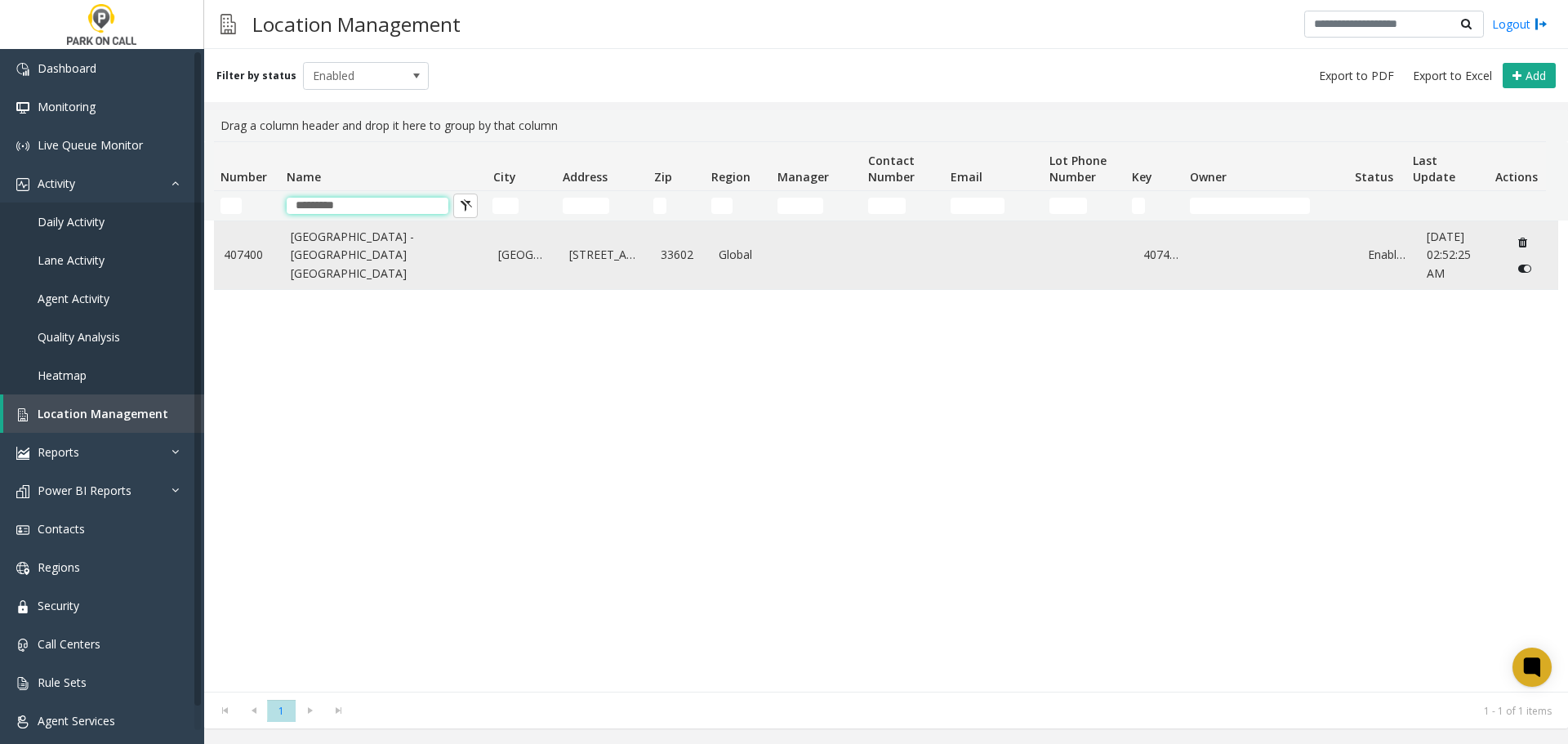
type input "*********"
click at [338, 267] on link "[GEOGRAPHIC_DATA] - [GEOGRAPHIC_DATA] [GEOGRAPHIC_DATA]" at bounding box center [384, 255] width 189 height 55
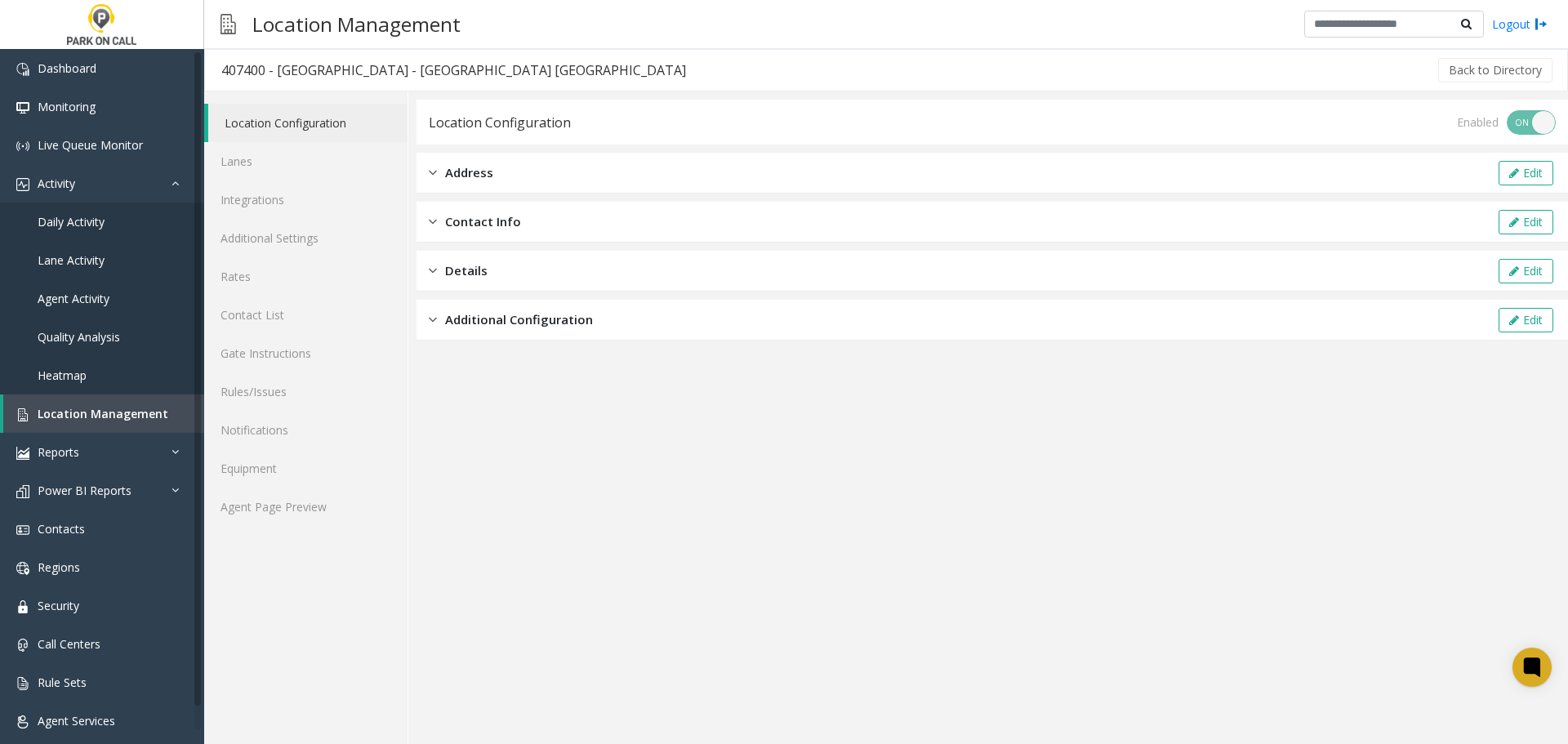
click at [596, 500] on app-location-configuration "Location Configuration Enabled ON OFF Address Edit Contact Info Edit Details Ed…" at bounding box center [992, 421] width 1151 height 644
click at [302, 394] on link "Rules/Issues" at bounding box center [306, 391] width 203 height 38
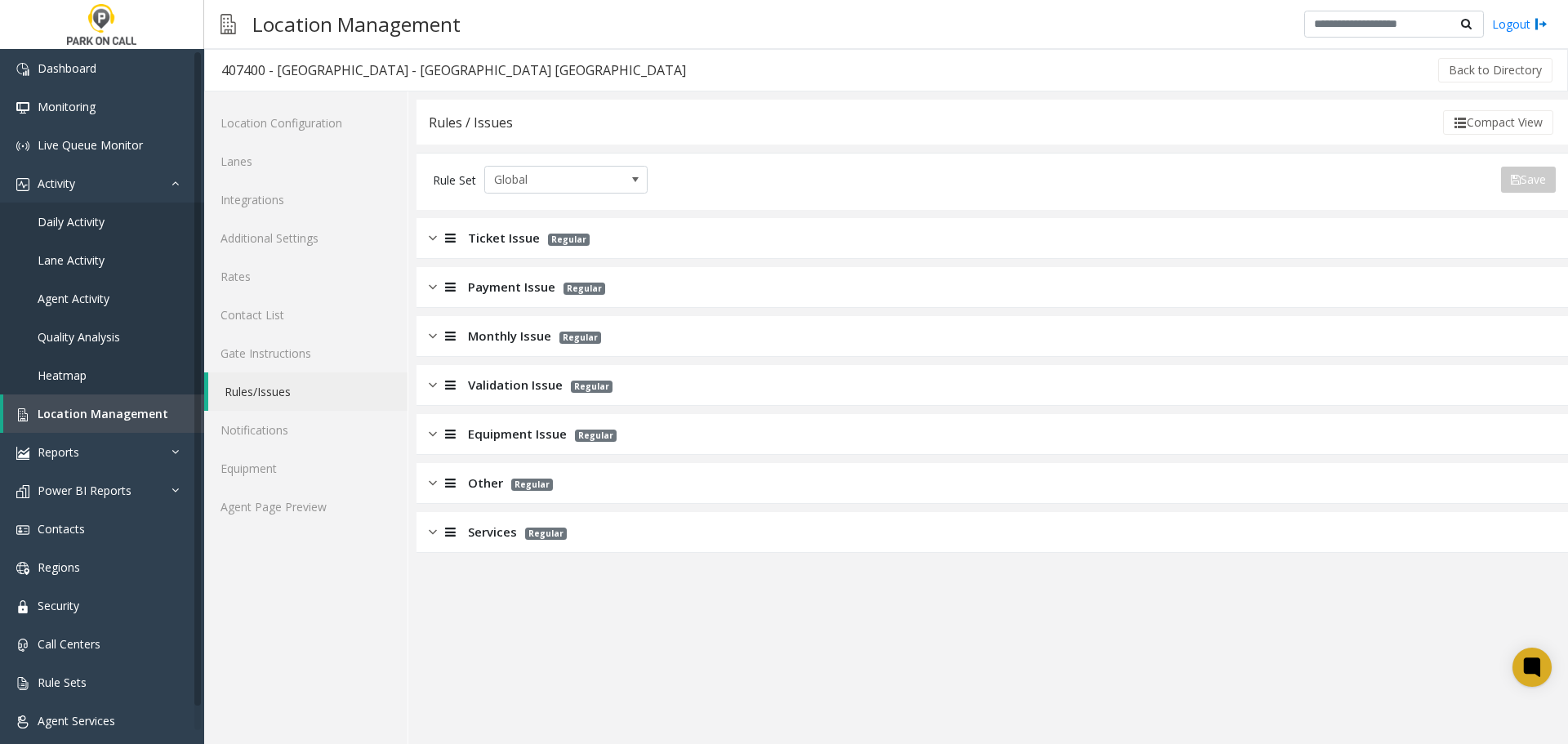
click at [489, 331] on span "Monthly Issue" at bounding box center [510, 336] width 84 height 19
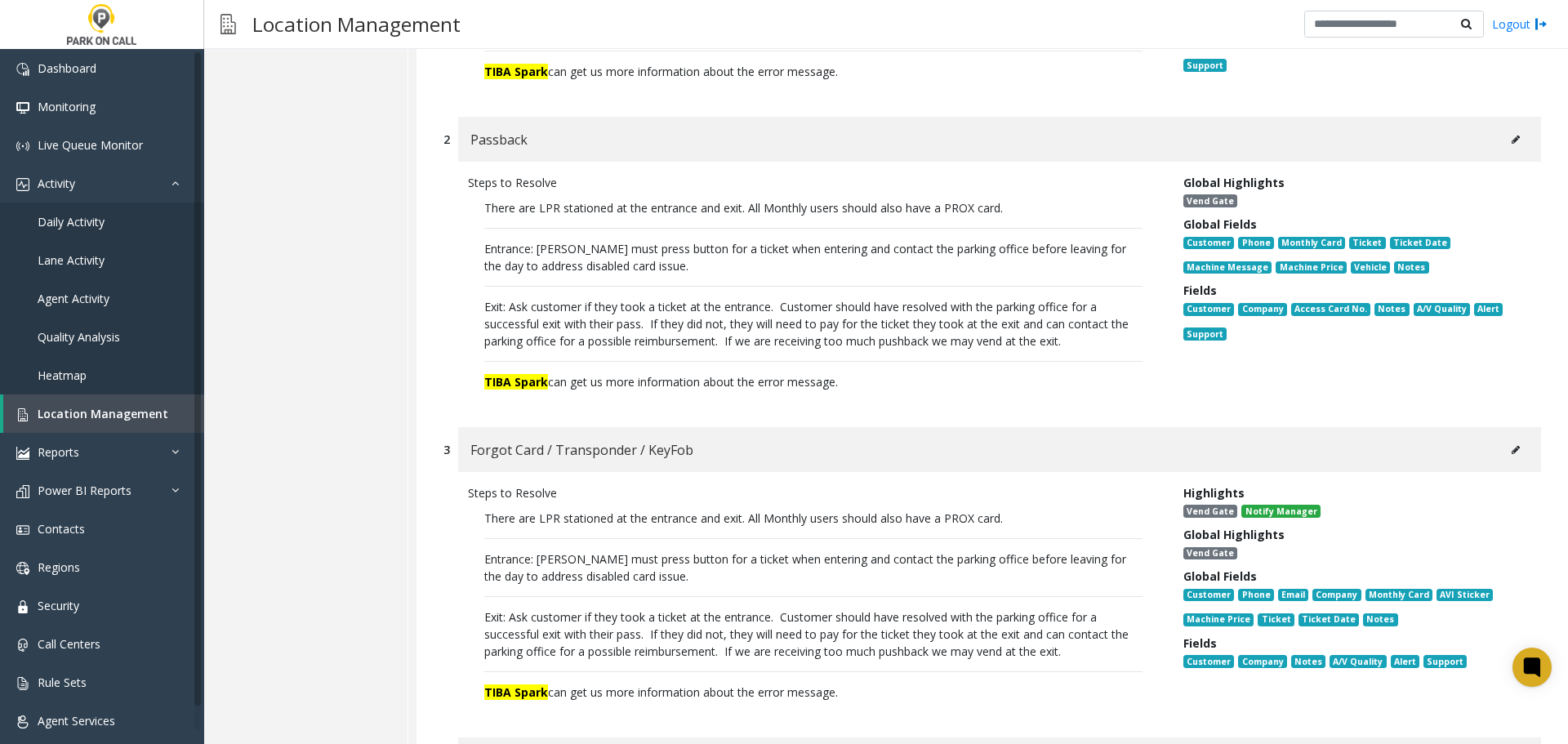
scroll to position [571, 0]
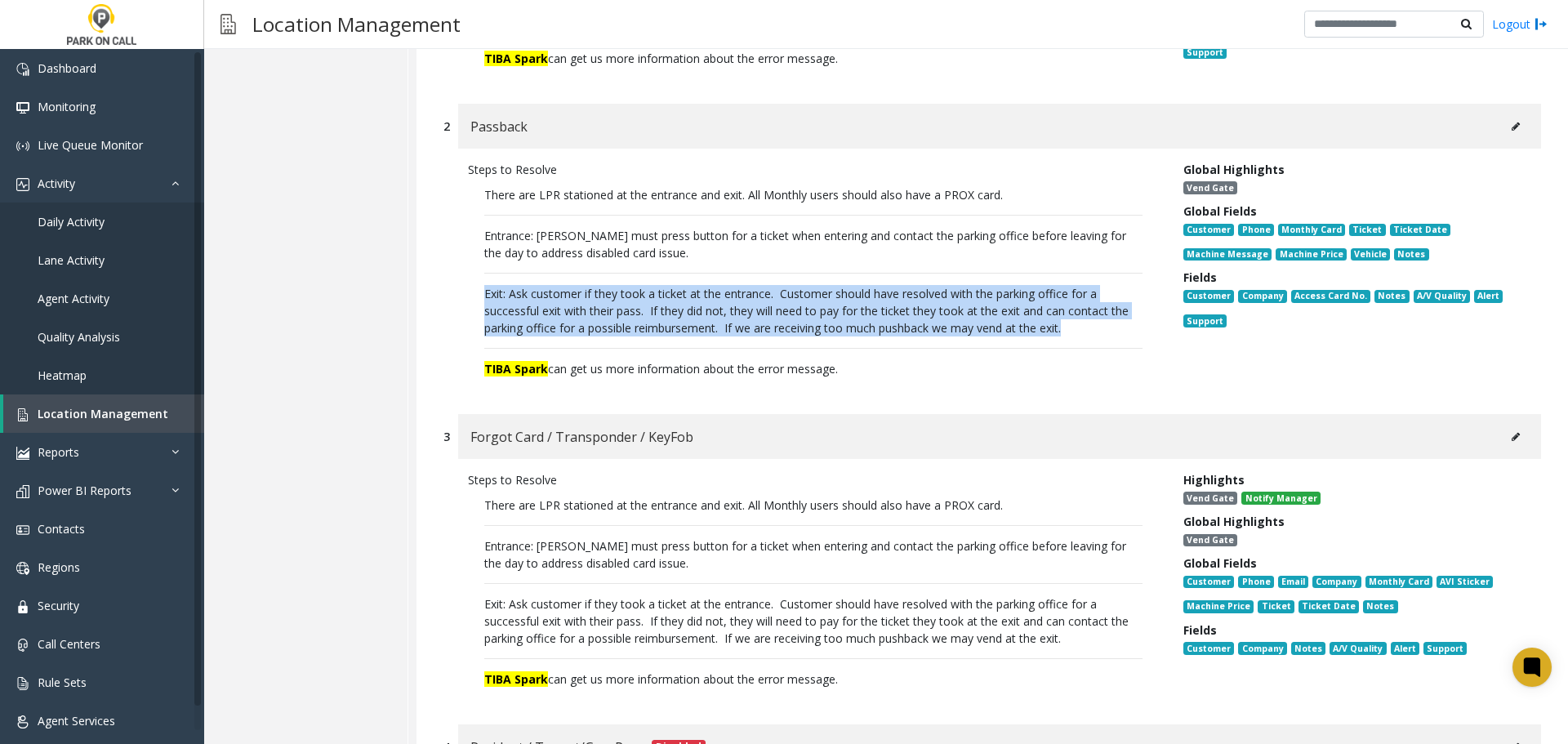
drag, startPoint x: 1083, startPoint y: 325, endPoint x: 442, endPoint y: 278, distance: 642.7
click at [442, 278] on div "2 Passback Steps to Resolve There are LPR stationed at the entrance and exit. A…" at bounding box center [992, 251] width 1122 height 294
click at [565, 313] on p "There are LPR stationed at the entrance and exit. All Monthly users should also…" at bounding box center [813, 282] width 691 height 208
click at [809, 330] on p "There are LPR stationed at the entrance and exit. All Monthly users should also…" at bounding box center [813, 282] width 691 height 208
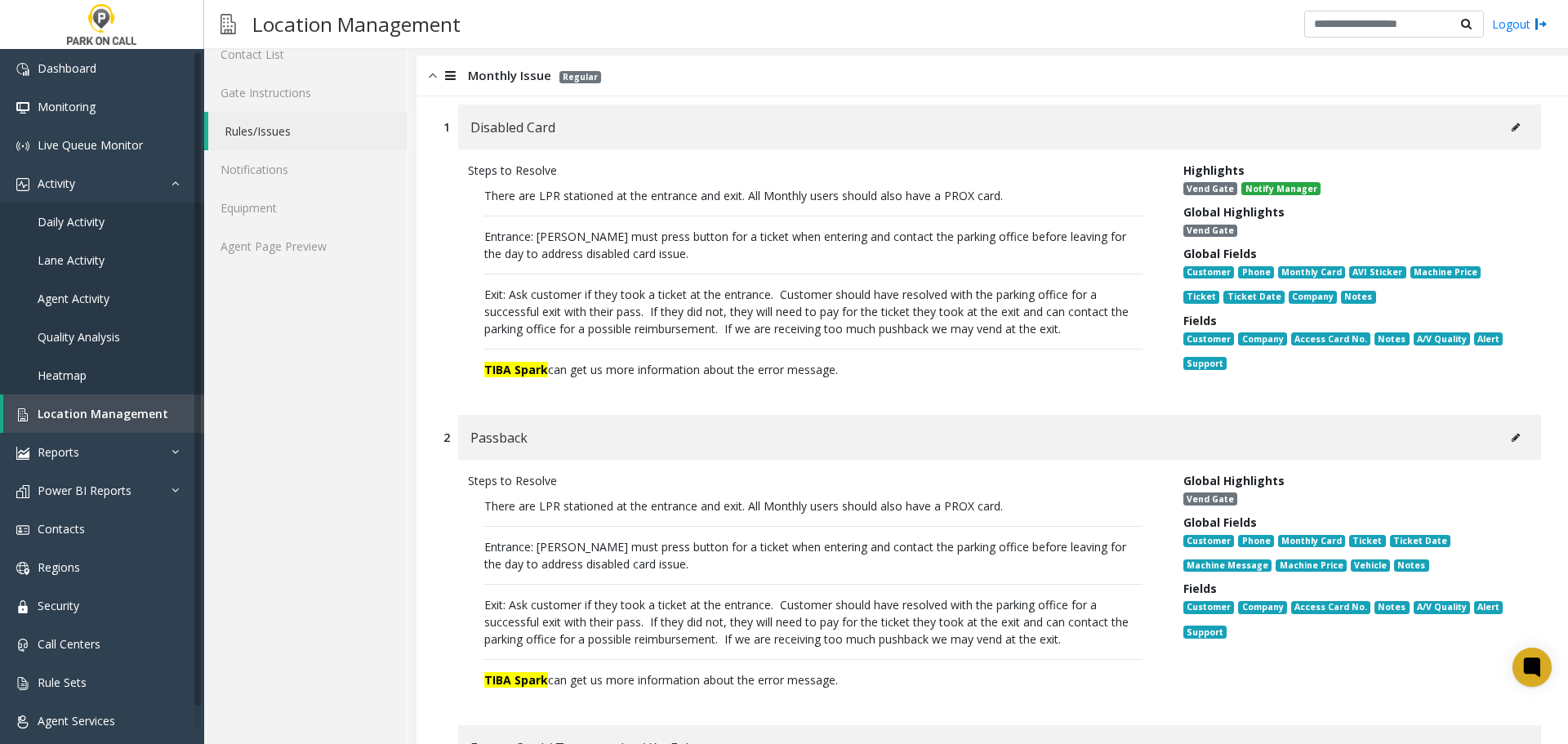
scroll to position [0, 0]
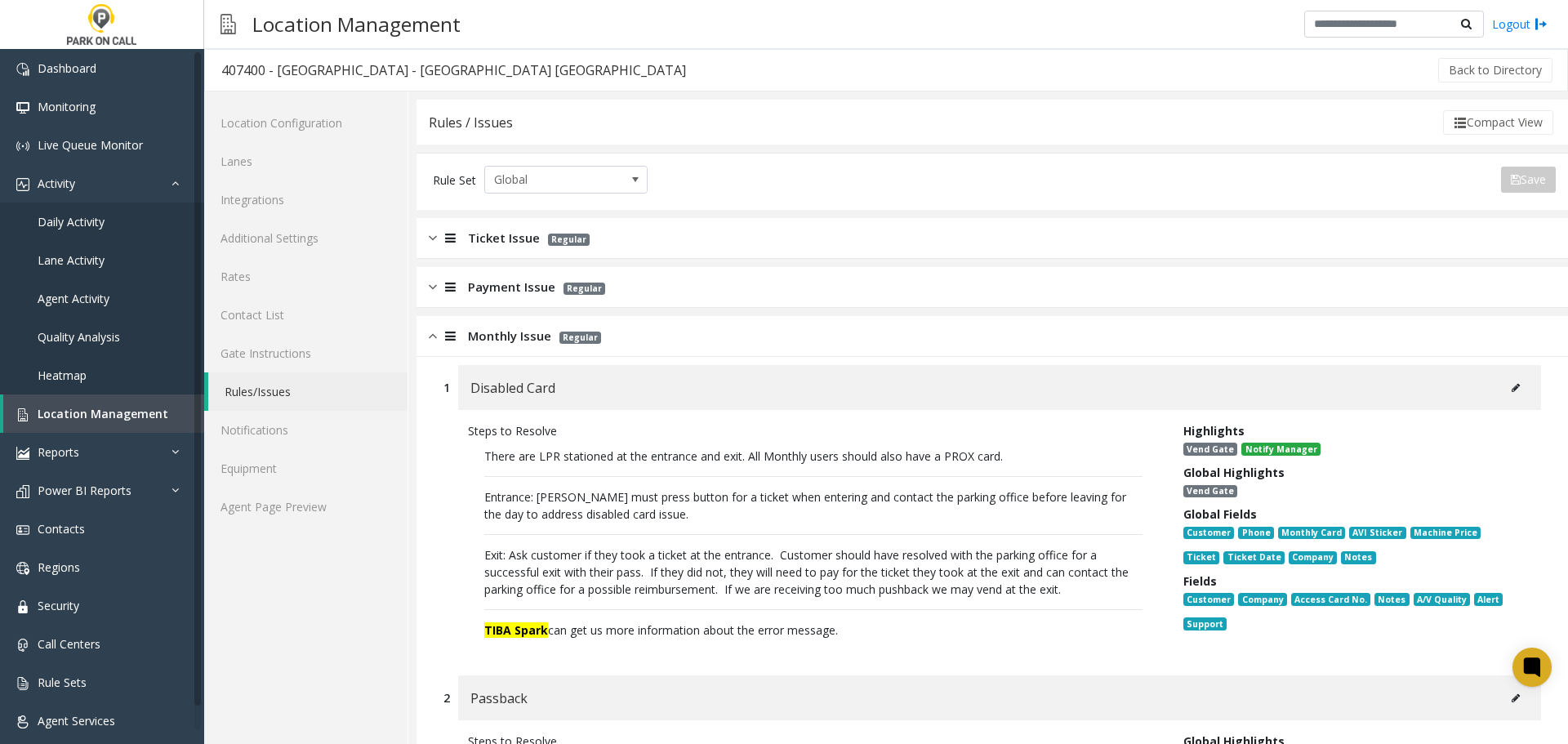
click at [664, 325] on div "Monthly Issue Regular" at bounding box center [992, 336] width 1151 height 41
